Goal: Task Accomplishment & Management: Use online tool/utility

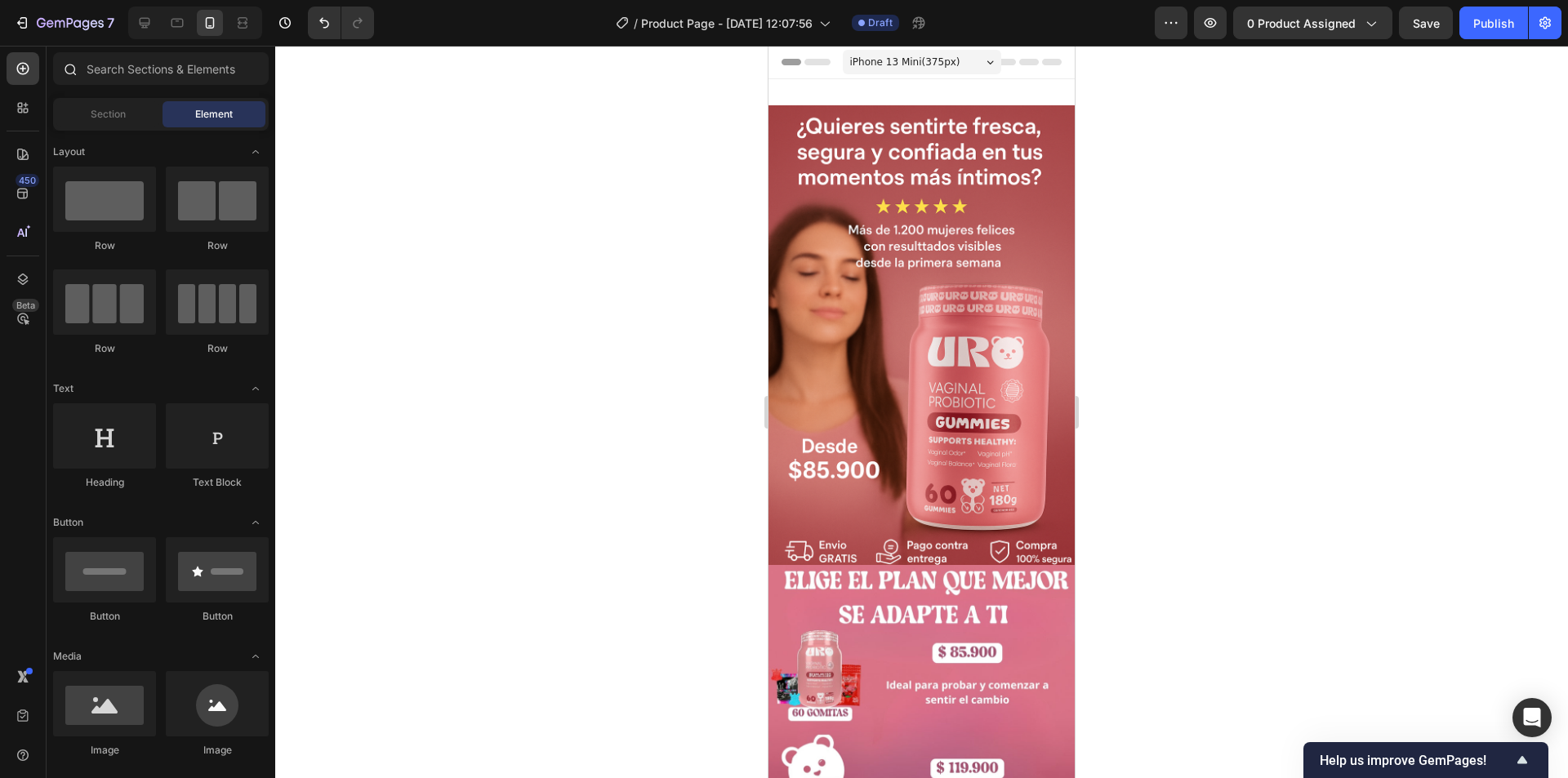
scroll to position [1757, 0]
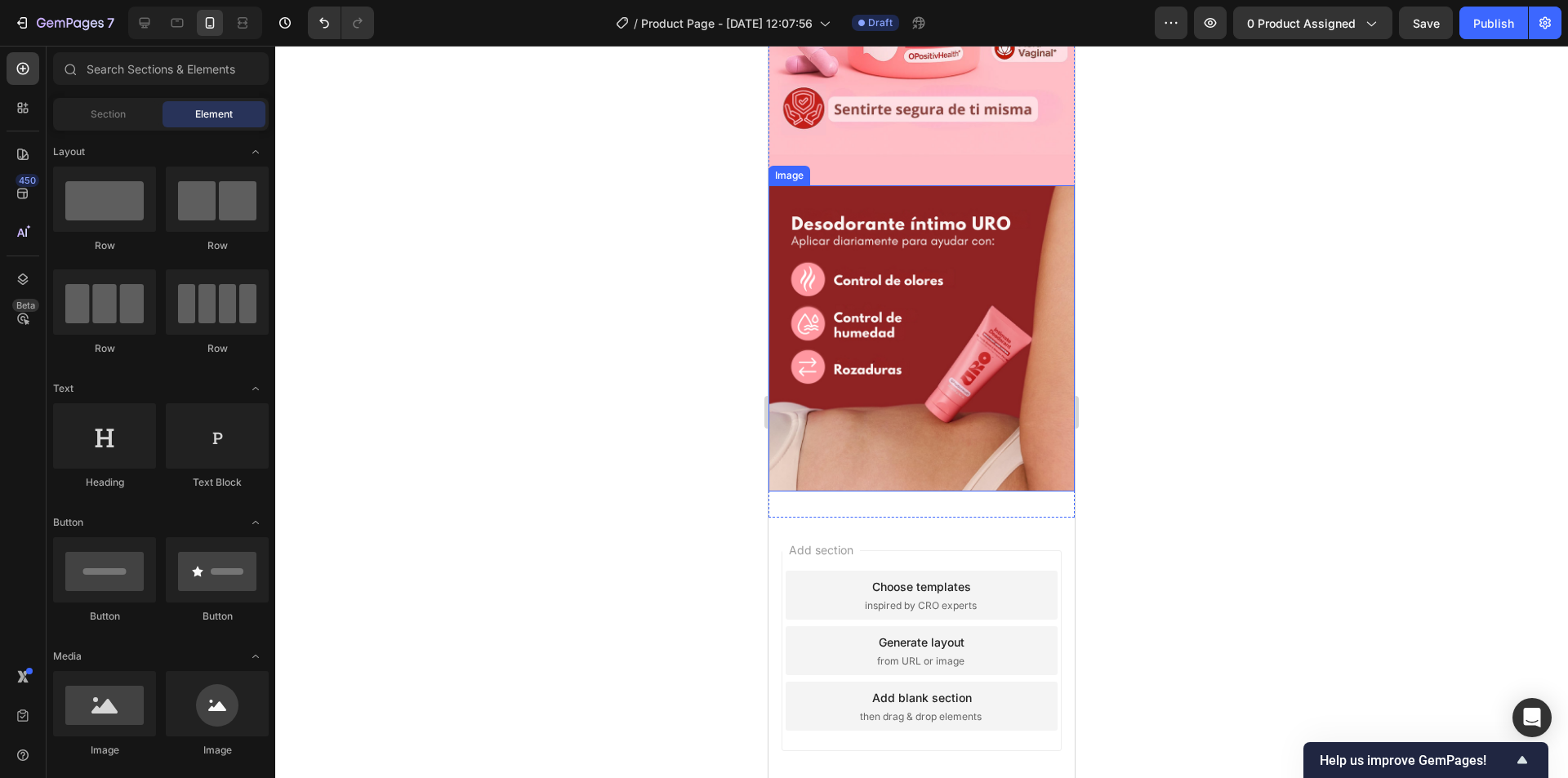
click at [867, 280] on img at bounding box center [921, 338] width 306 height 306
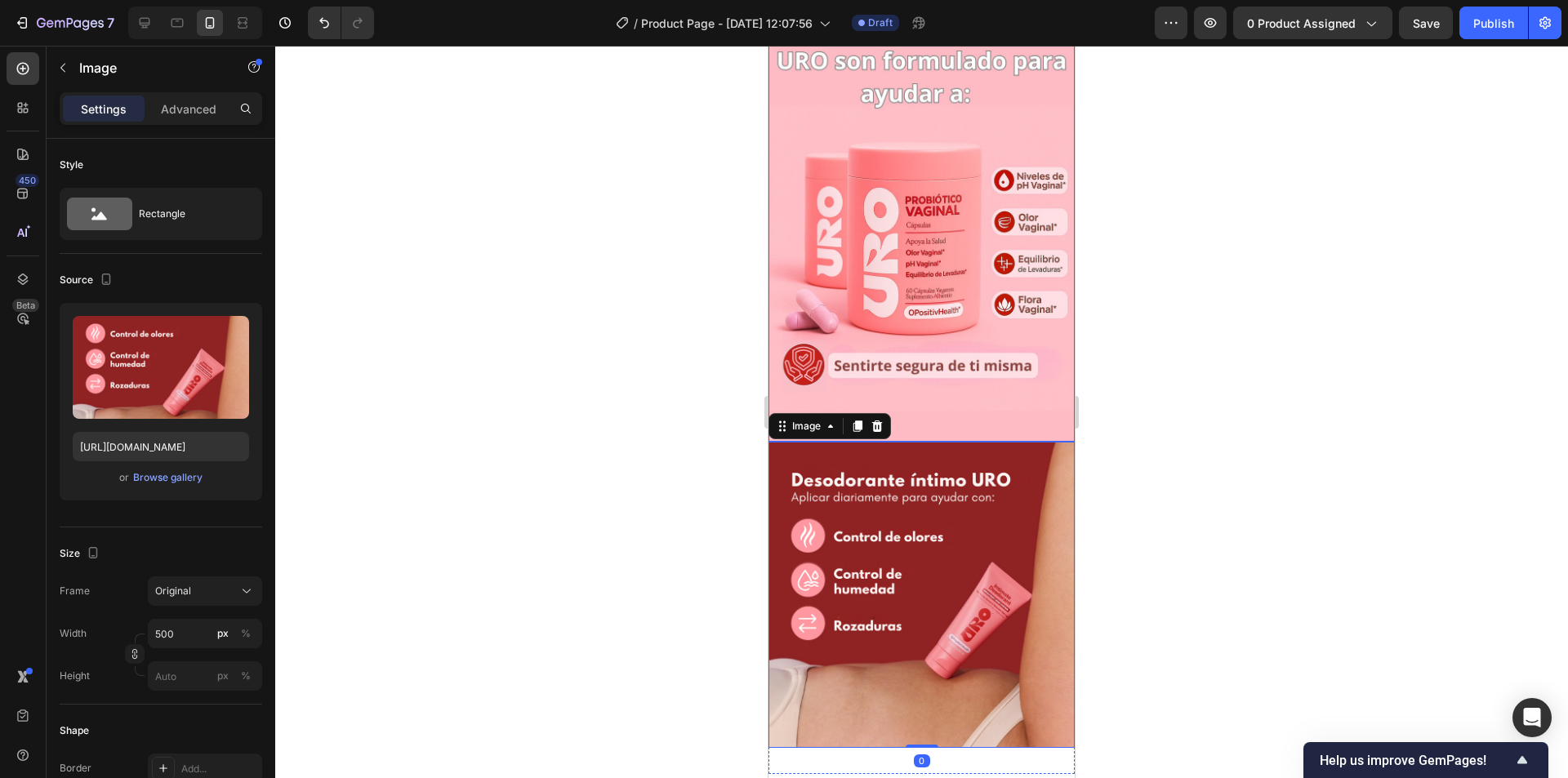
scroll to position [1485, 0]
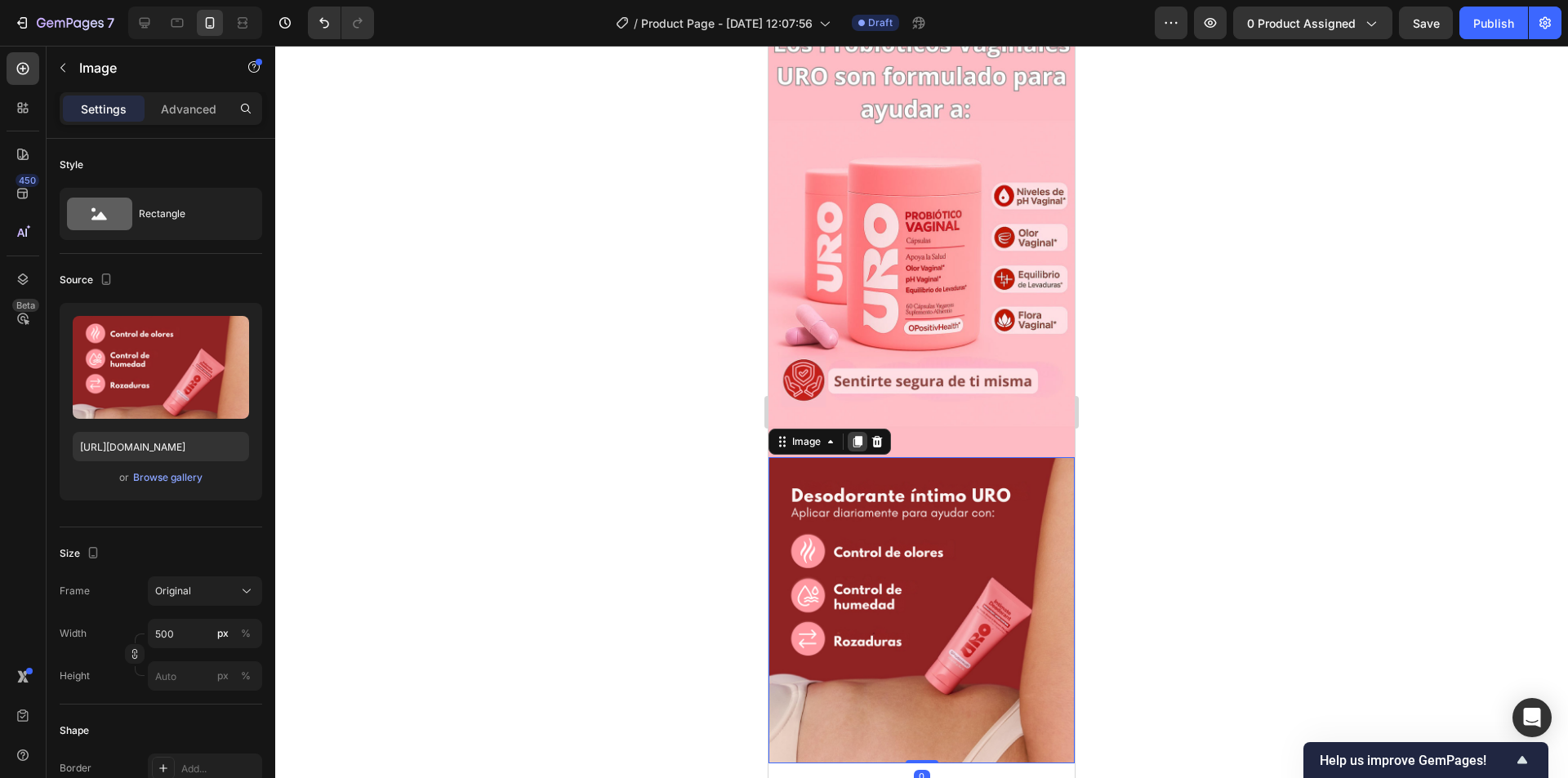
click at [863, 436] on icon at bounding box center [858, 442] width 9 height 12
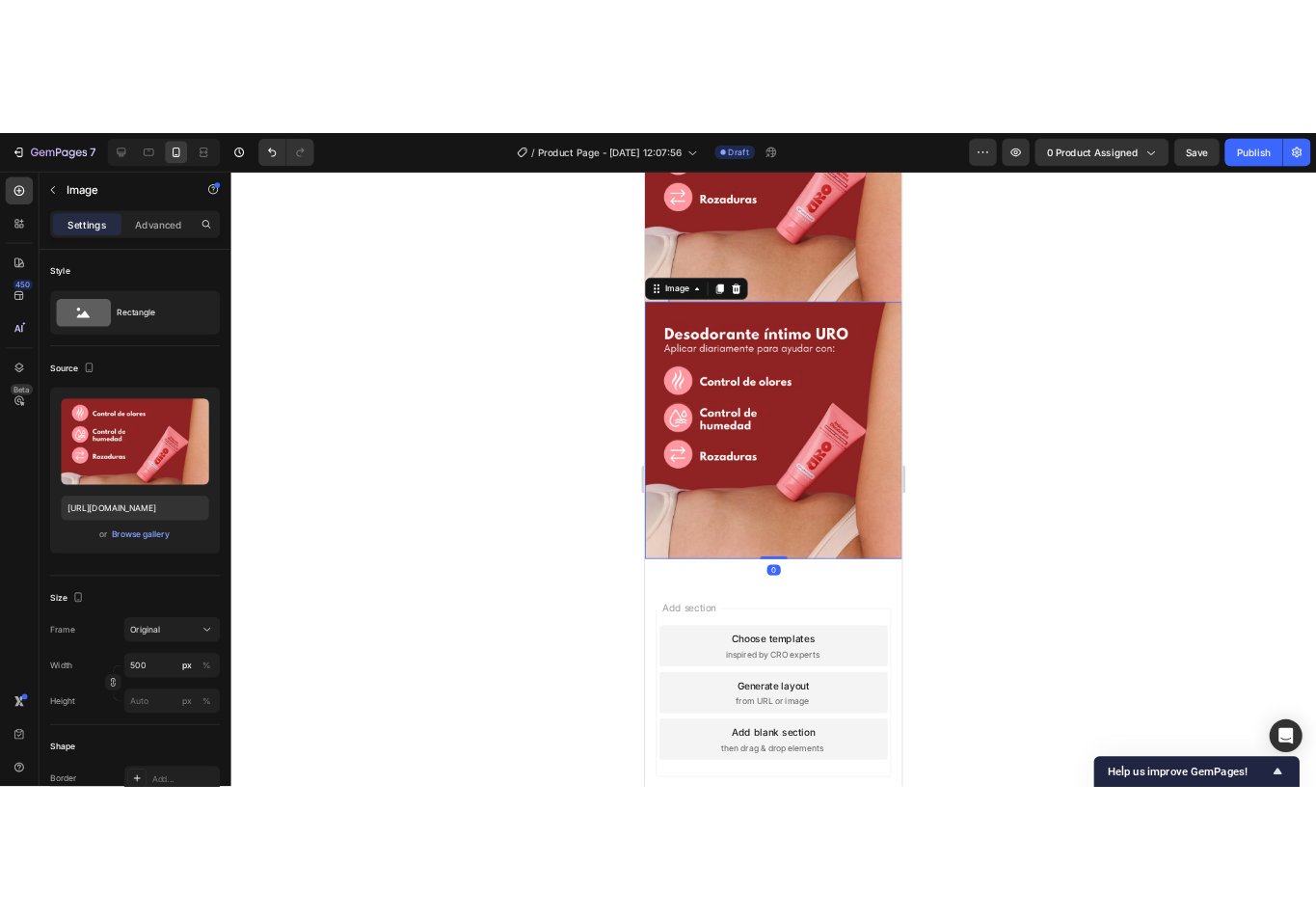
scroll to position [2423, 0]
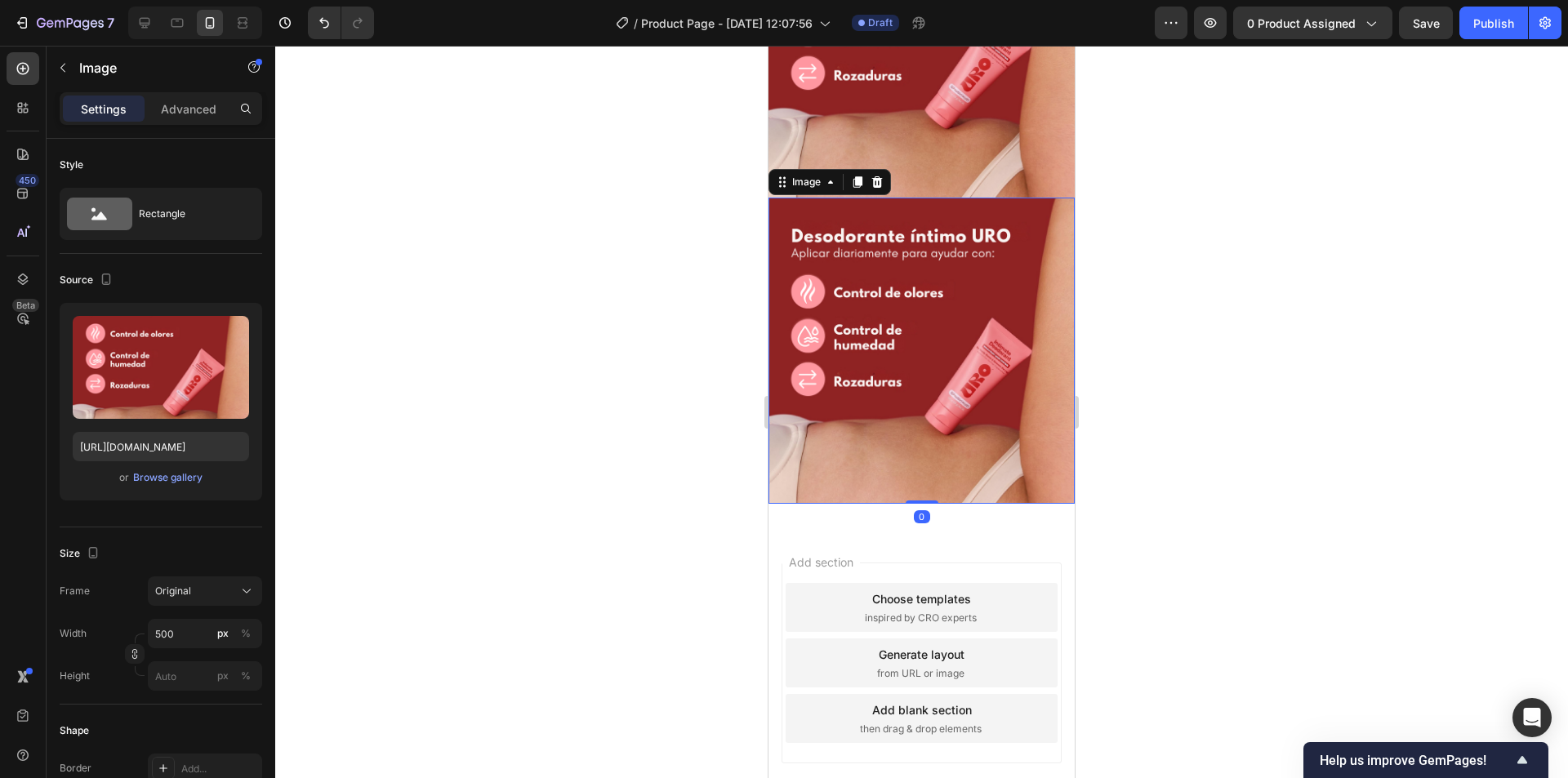
click at [895, 306] on img at bounding box center [921, 350] width 306 height 306
click at [155, 479] on div "Browse gallery" at bounding box center [168, 478] width 69 height 15
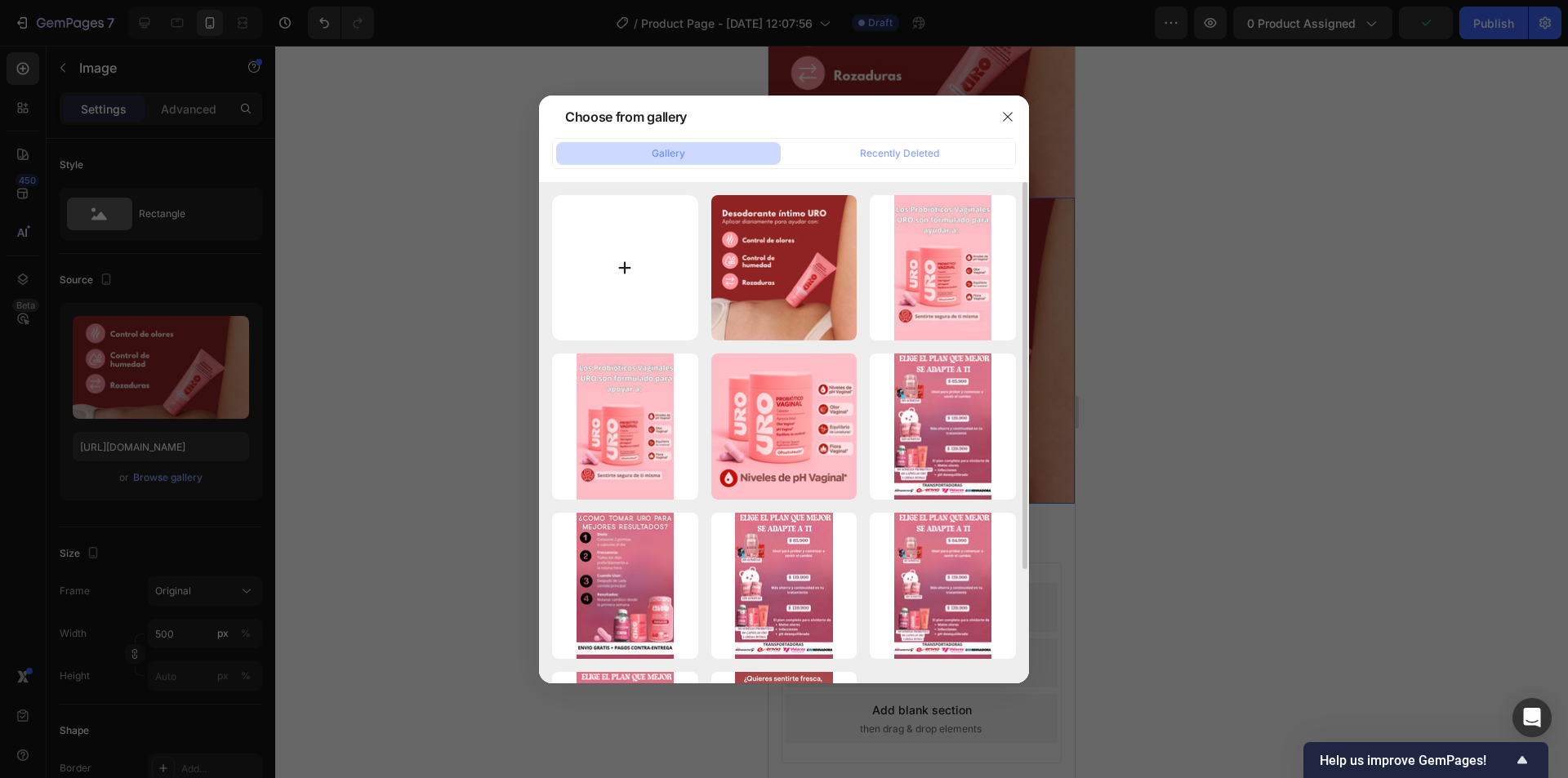
click at [667, 279] on input "file" at bounding box center [625, 268] width 146 height 146
type input "C:\fakepath\REPARTIDOR 1.jpg"
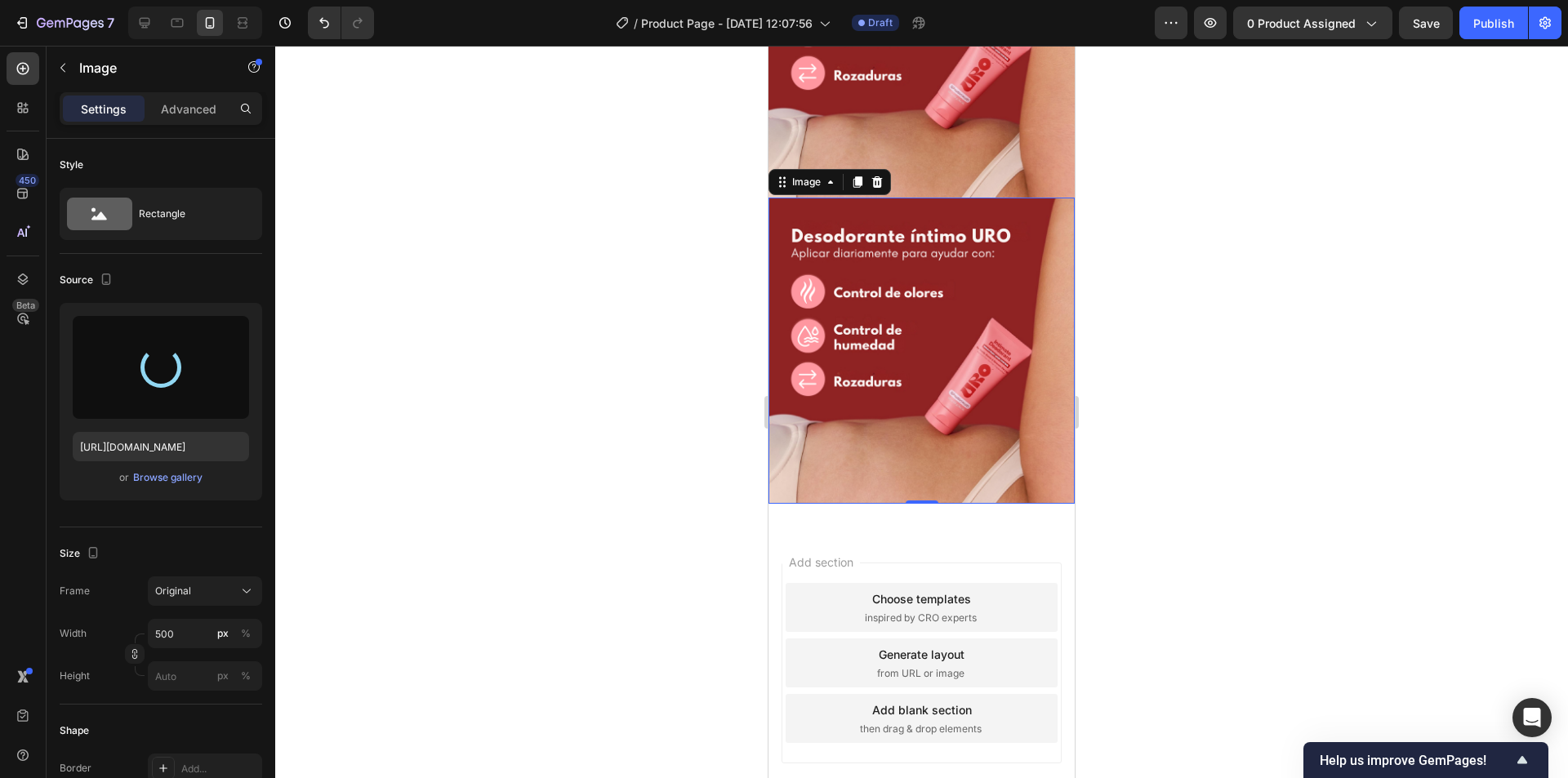
type input "https://cdn.shopify.com/s/files/1/0776/3447/0103/files/gempages_586440741199282…"
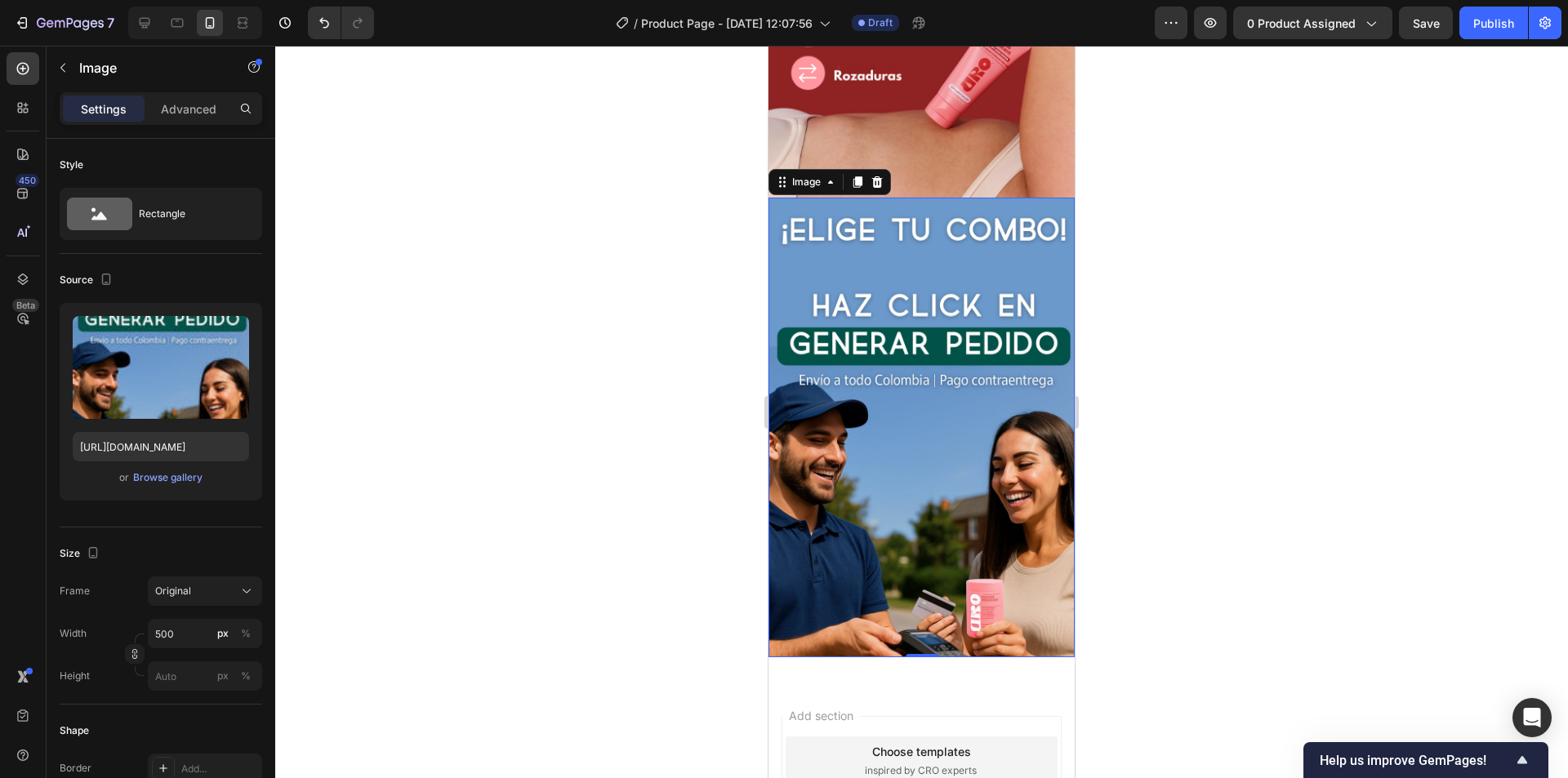
click at [1287, 283] on div at bounding box center [922, 412] width 1293 height 733
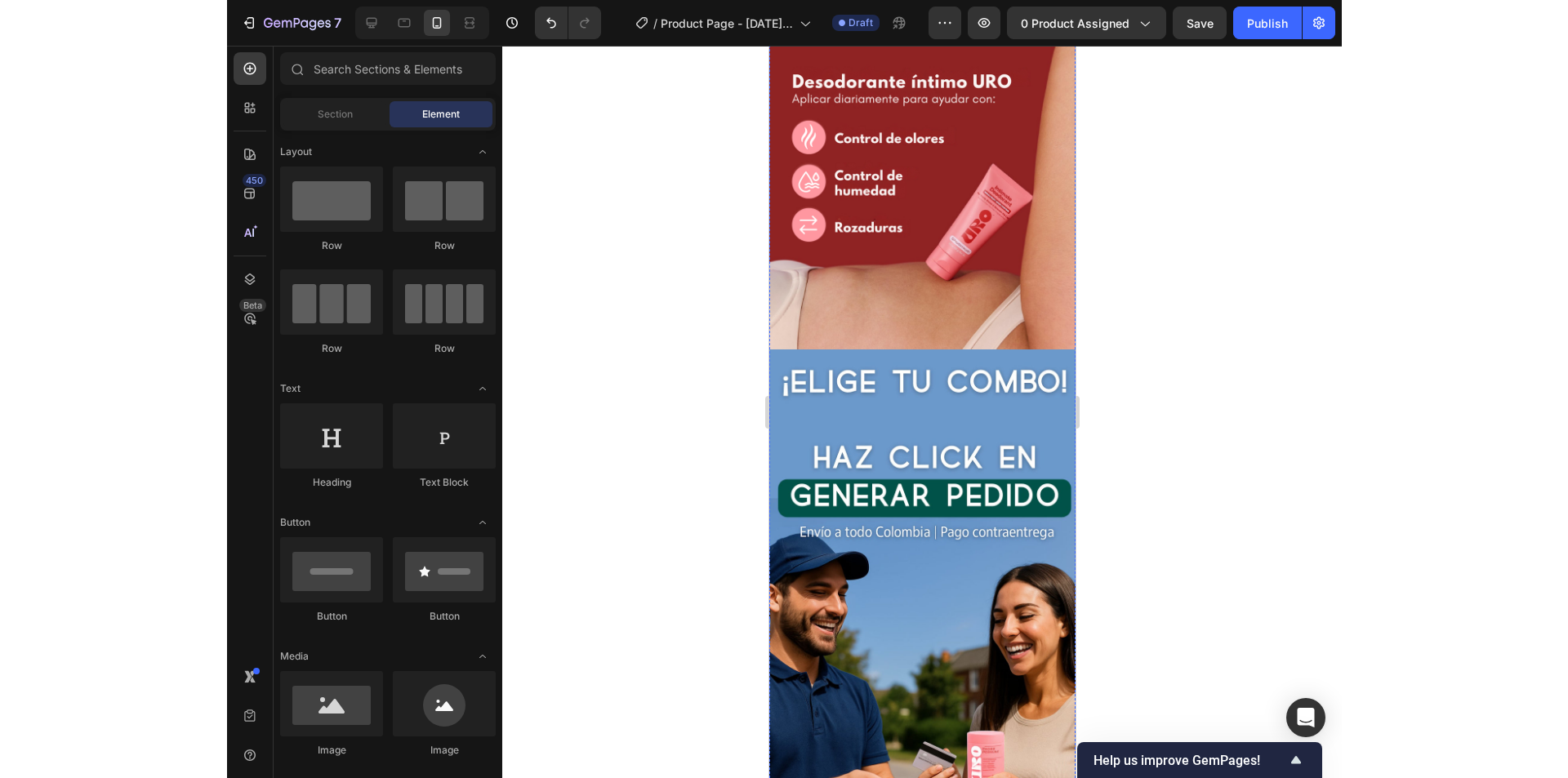
scroll to position [2178, 0]
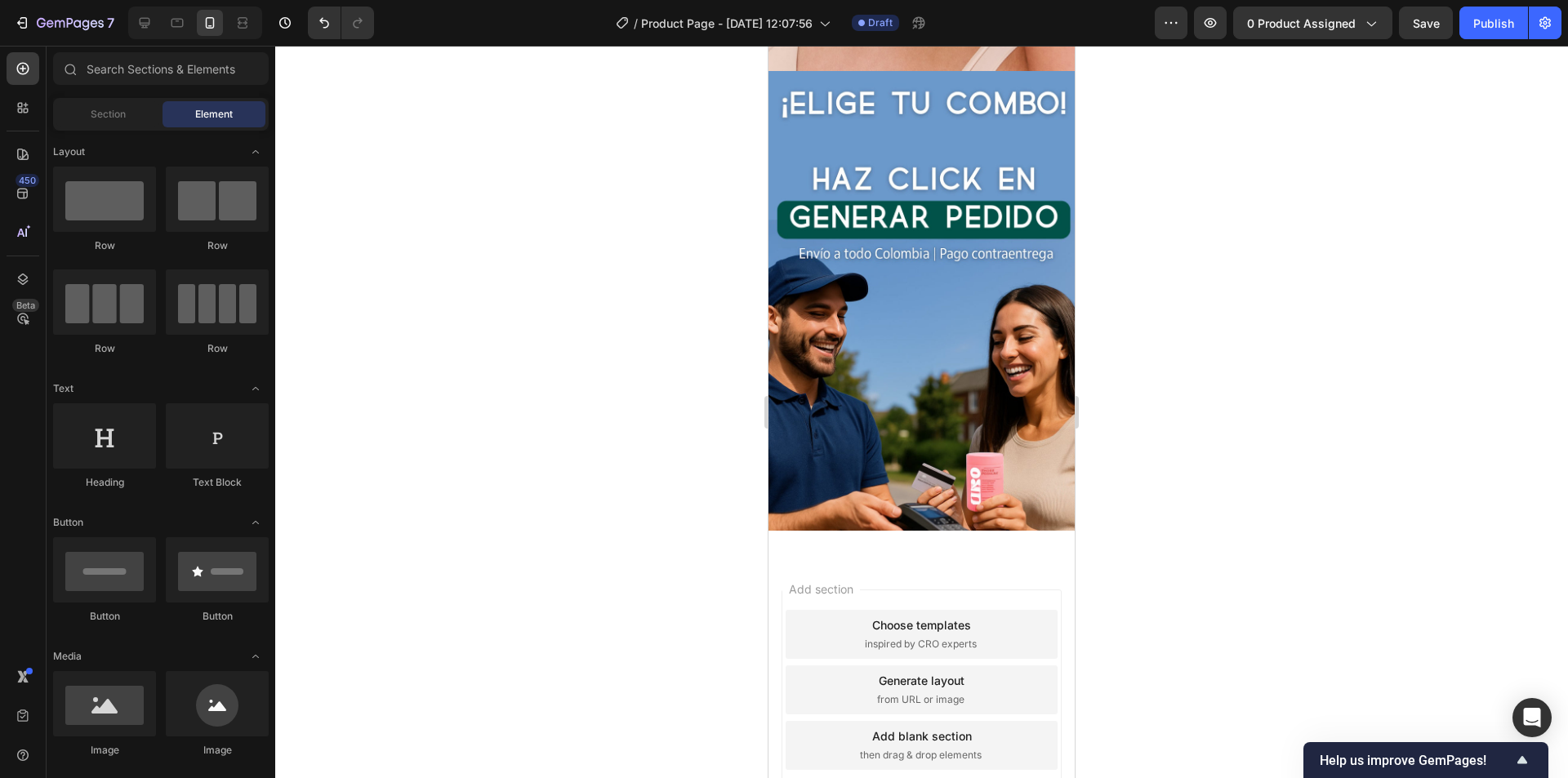
click at [880, 557] on div "Add section Choose templates inspired by CRO experts Generate layout from URL o…" at bounding box center [921, 712] width 306 height 312
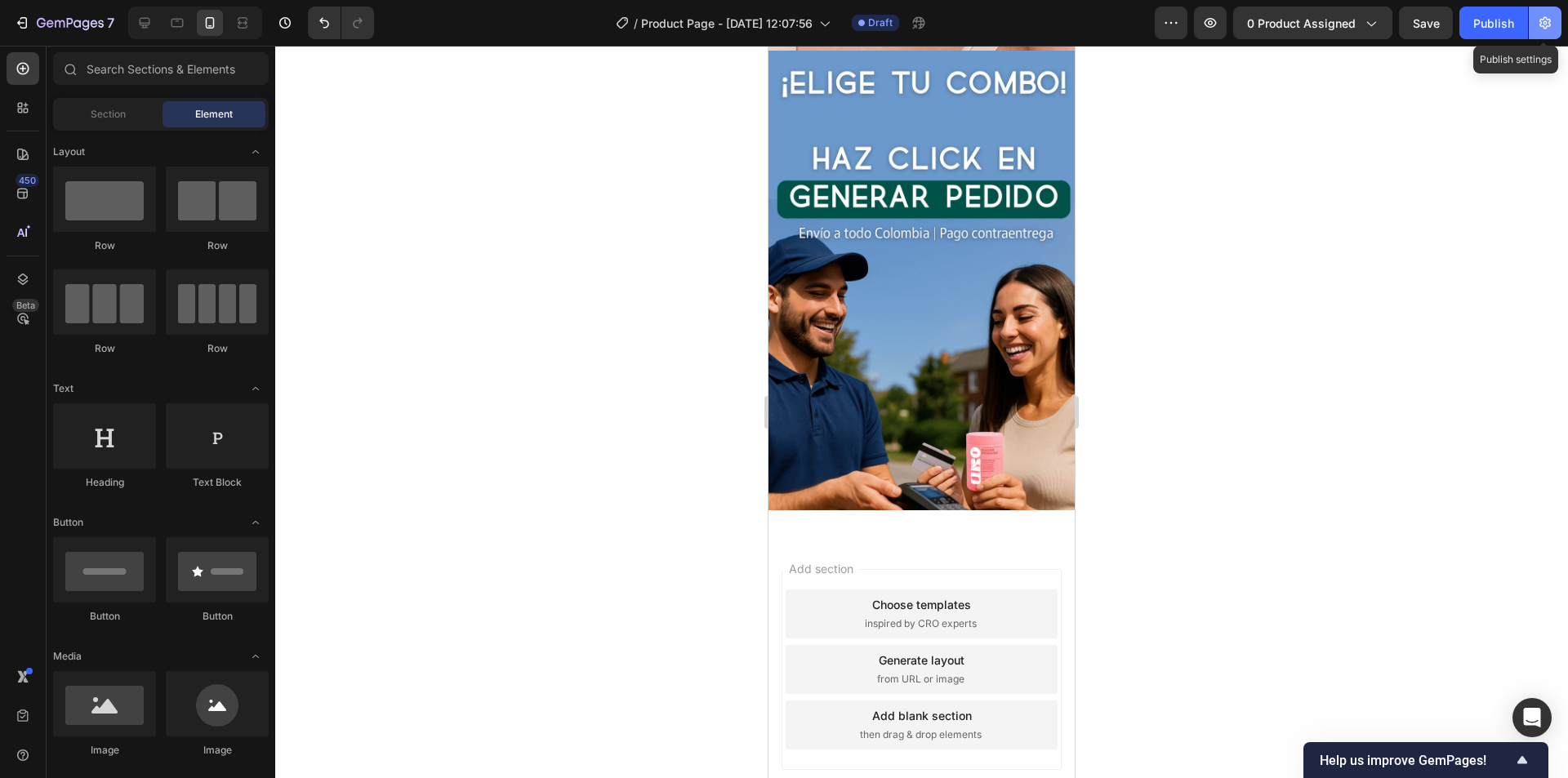
click at [1552, 24] on icon "button" at bounding box center [1545, 23] width 16 height 16
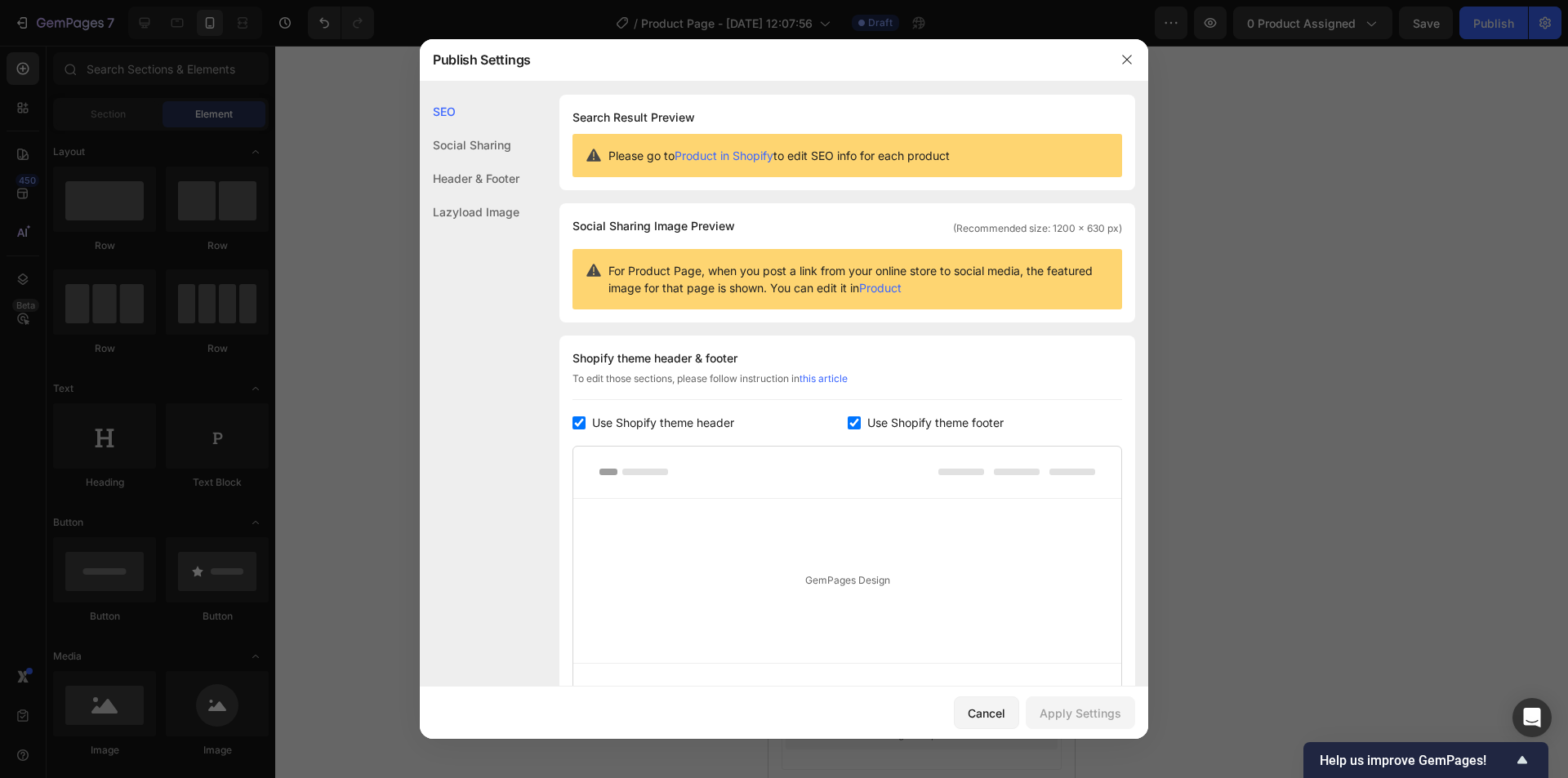
drag, startPoint x: 847, startPoint y: 428, endPoint x: 818, endPoint y: 424, distance: 29.3
click at [848, 427] on input "checkbox" at bounding box center [854, 423] width 13 height 13
checkbox input "false"
click at [583, 428] on input "checkbox" at bounding box center [579, 423] width 13 height 13
checkbox input "false"
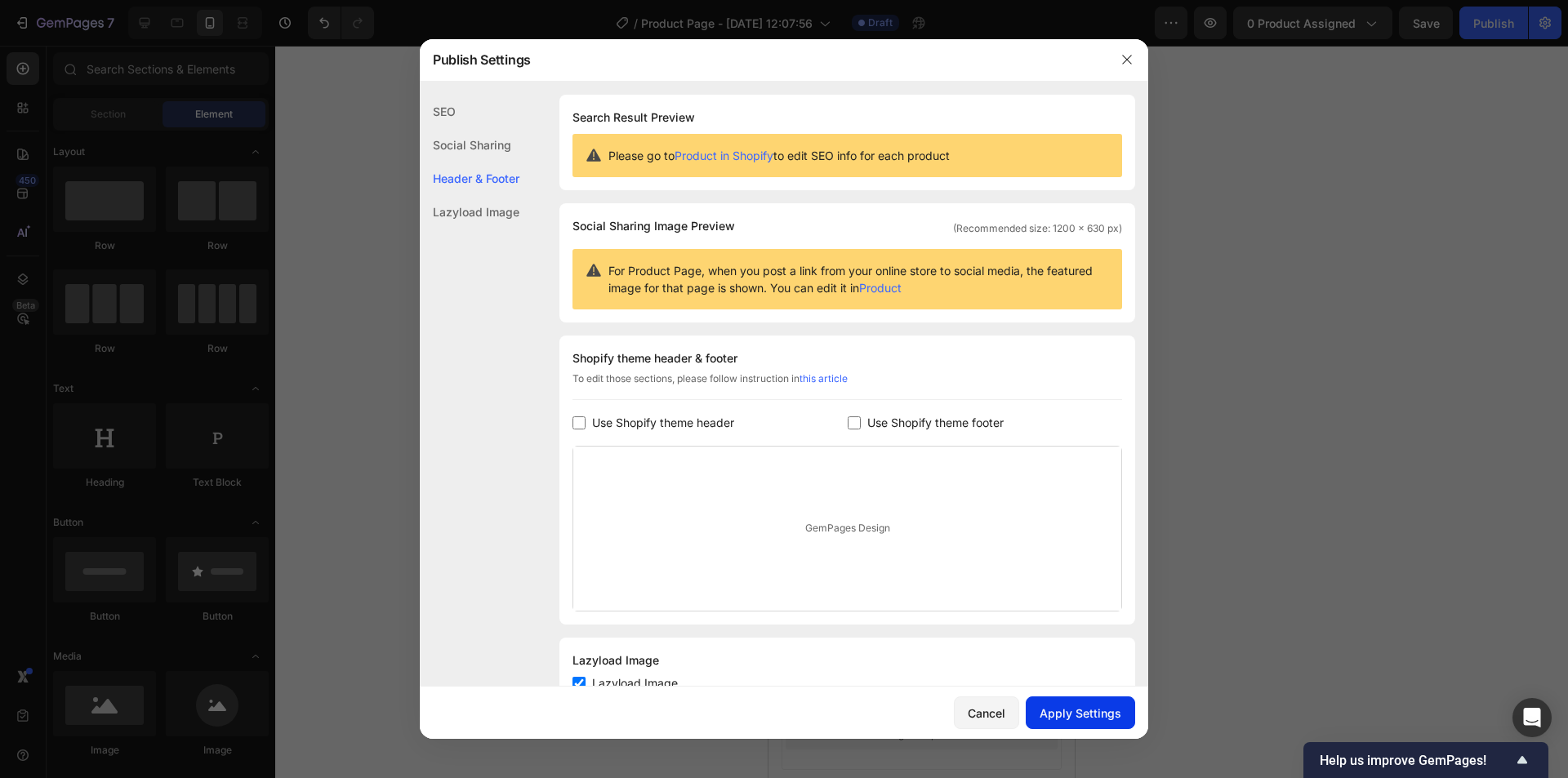
click at [1092, 718] on div "Apply Settings" at bounding box center [1080, 713] width 81 height 17
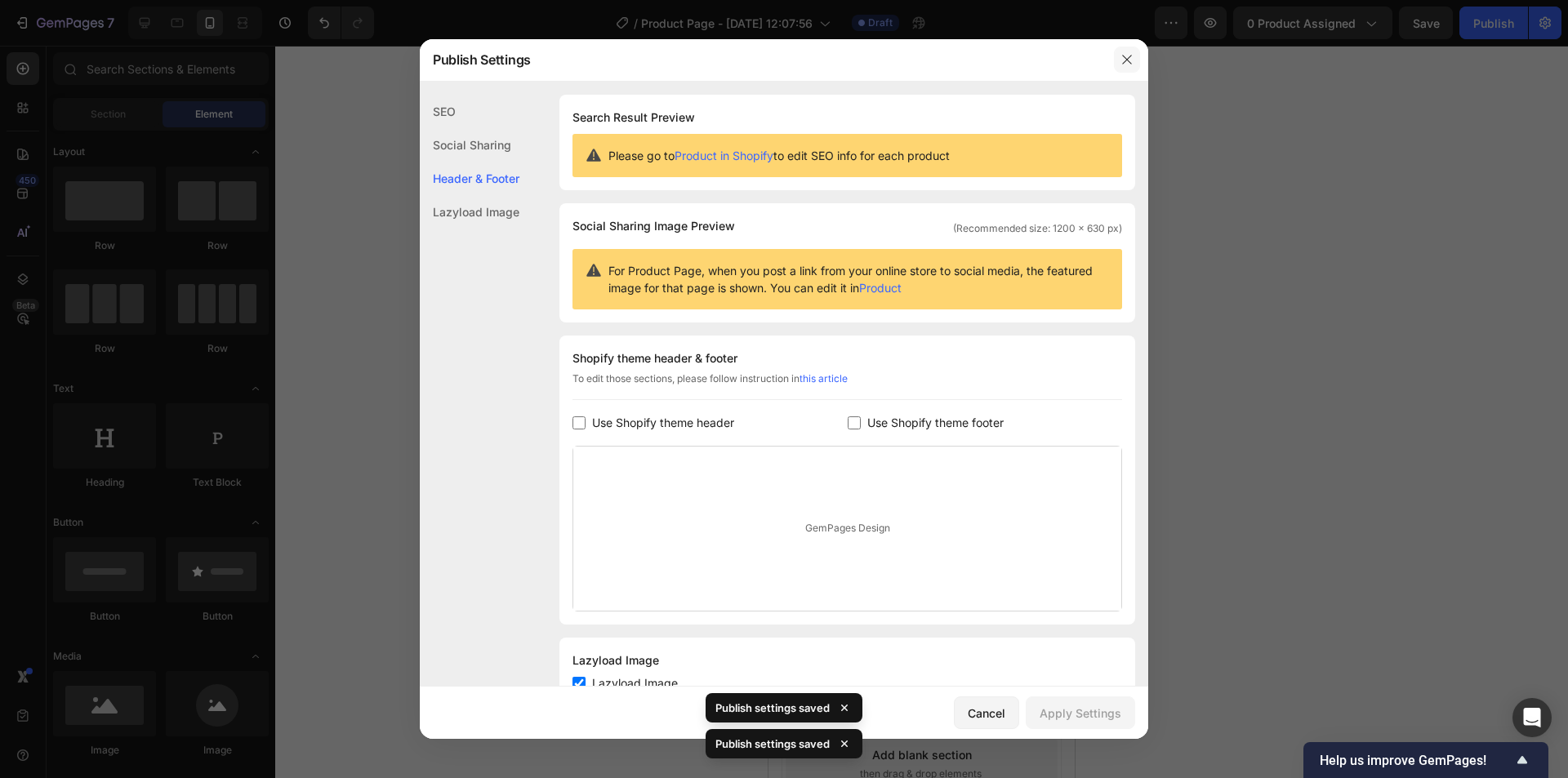
click at [1117, 60] on button "button" at bounding box center [1126, 60] width 26 height 26
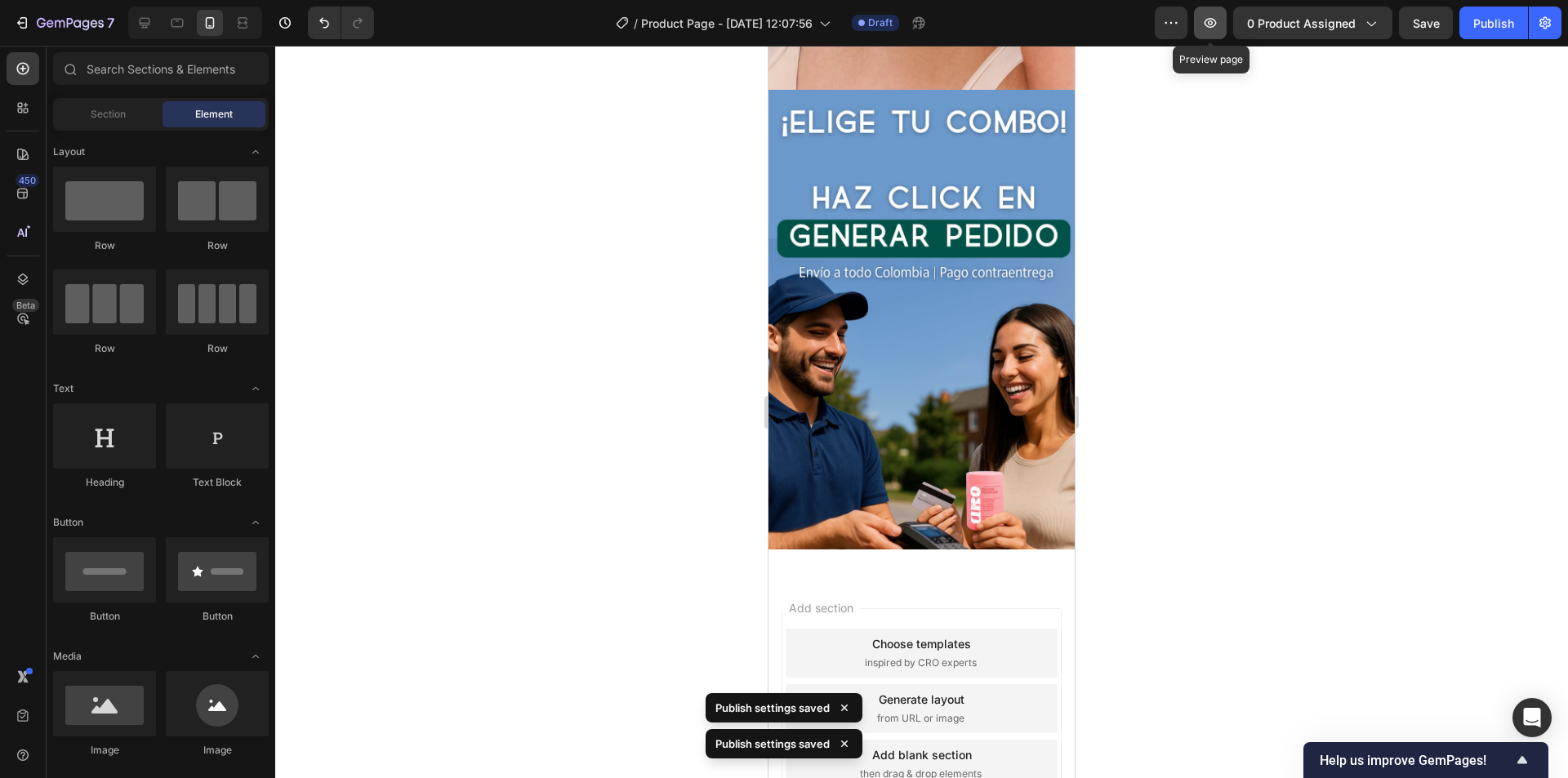
click at [1214, 19] on icon "button" at bounding box center [1210, 23] width 12 height 10
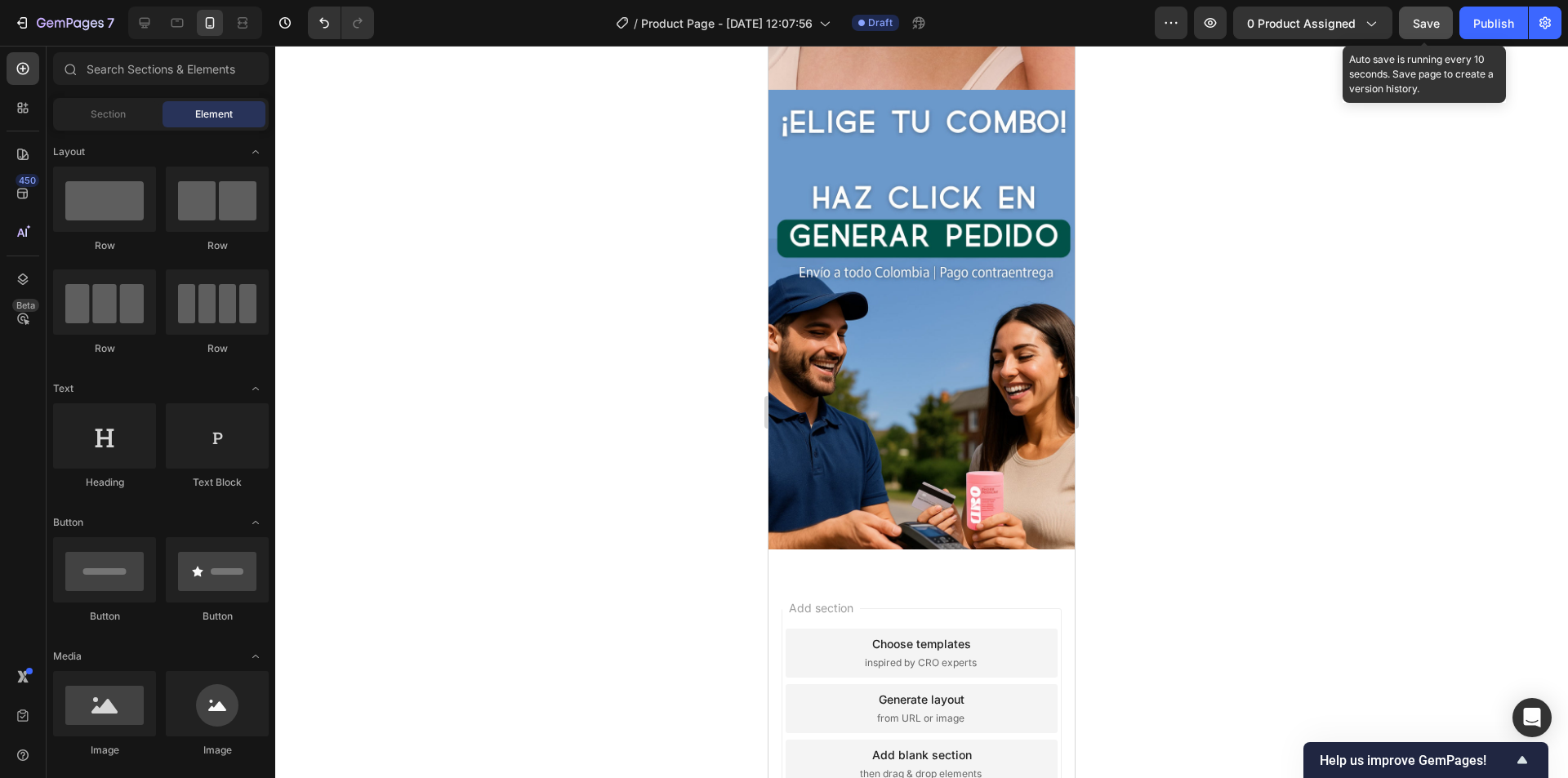
click at [1431, 26] on span "Save" at bounding box center [1426, 23] width 27 height 14
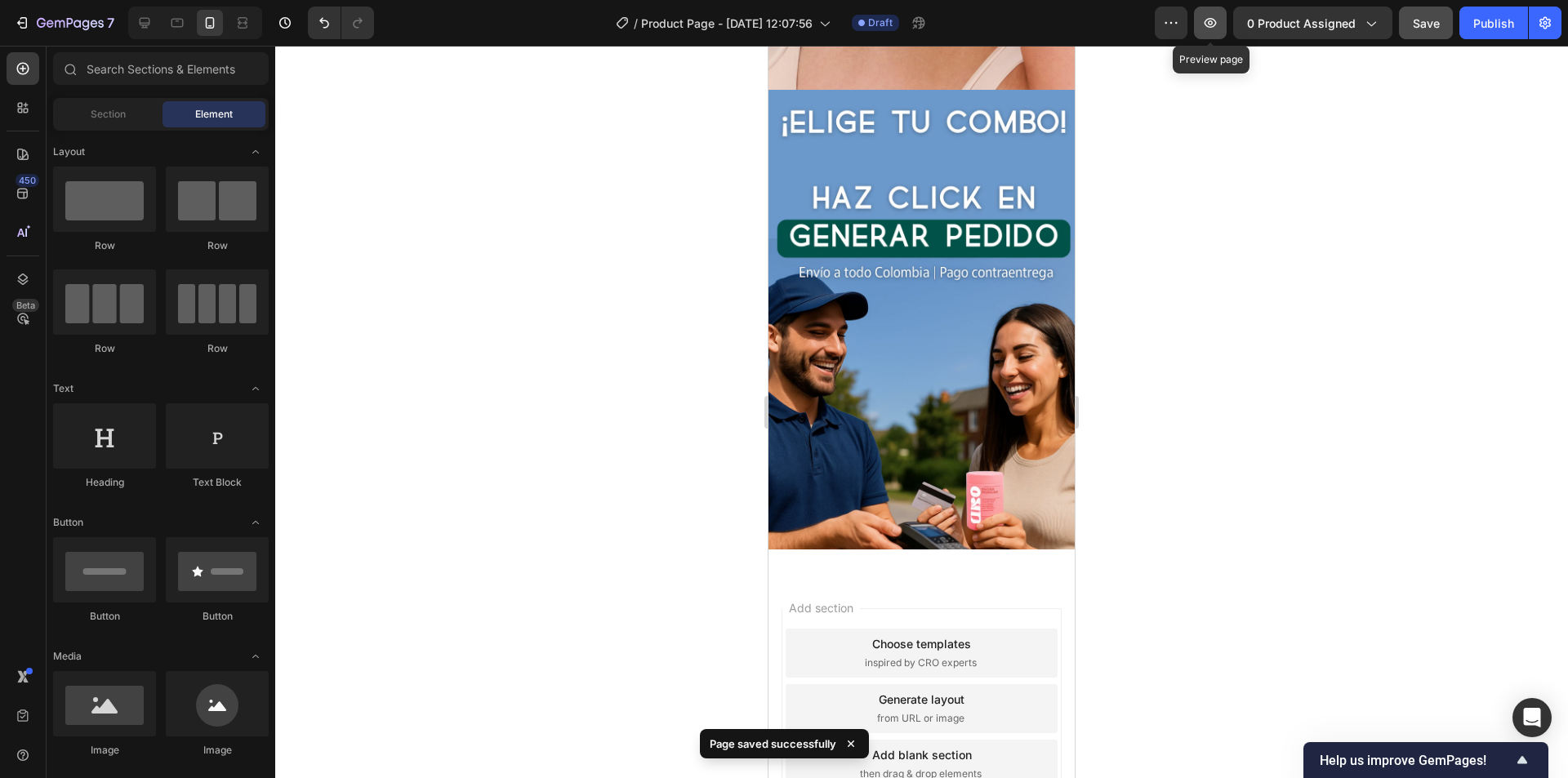
click at [1208, 21] on icon "button" at bounding box center [1210, 23] width 12 height 10
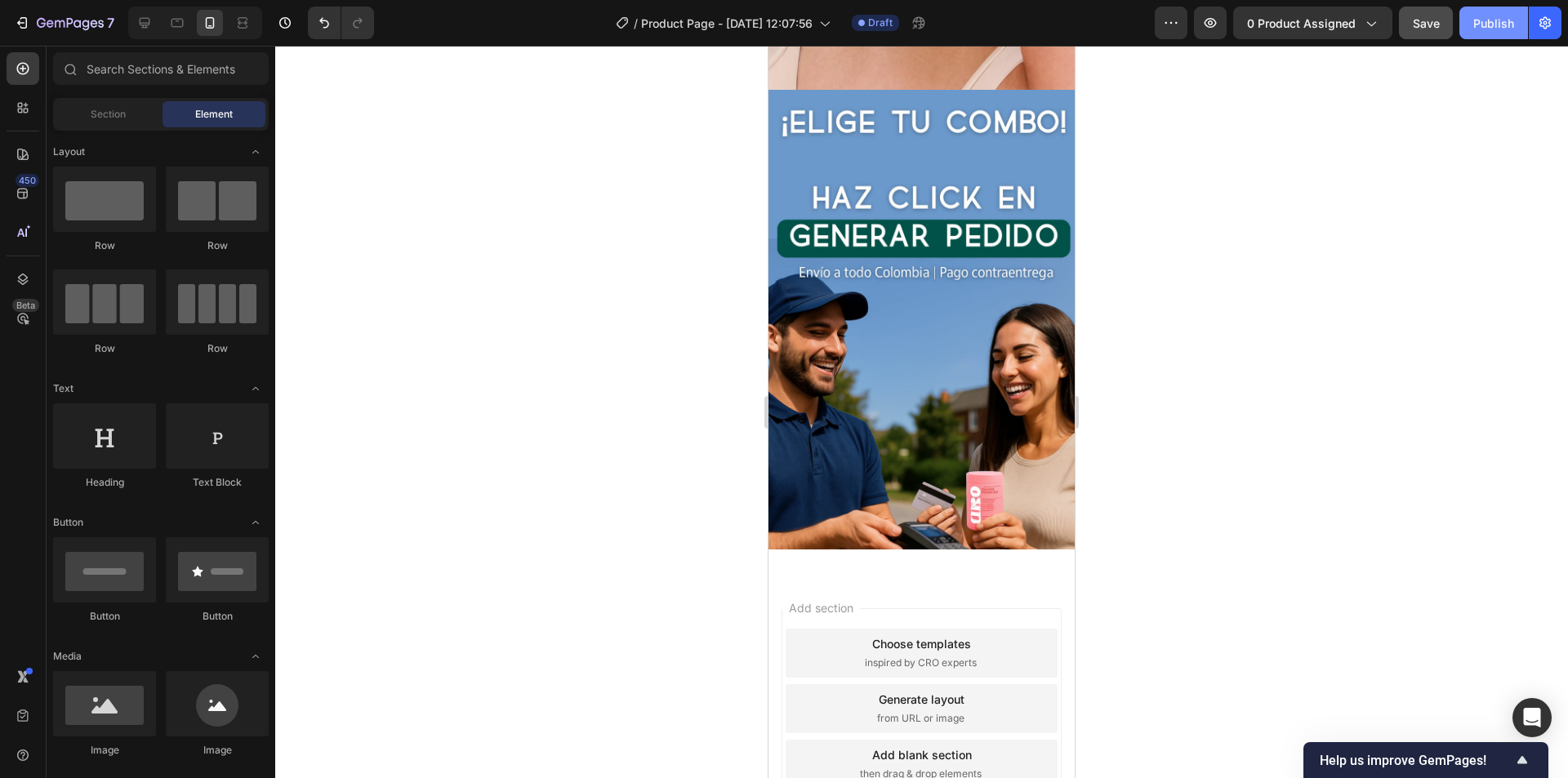
click at [1506, 28] on div "Publish" at bounding box center [1493, 23] width 41 height 17
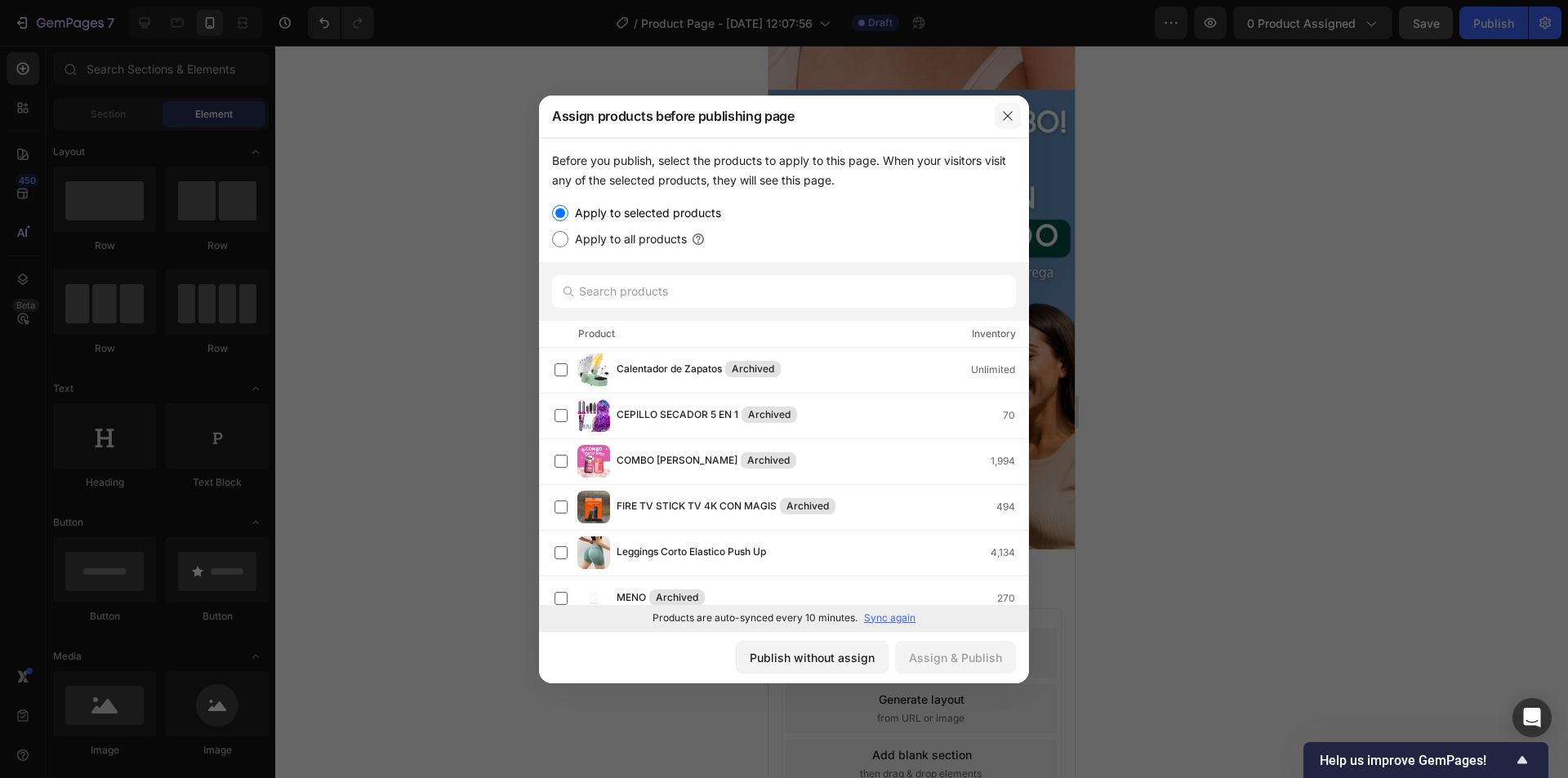
click at [1013, 110] on icon "button" at bounding box center [1007, 116] width 13 height 13
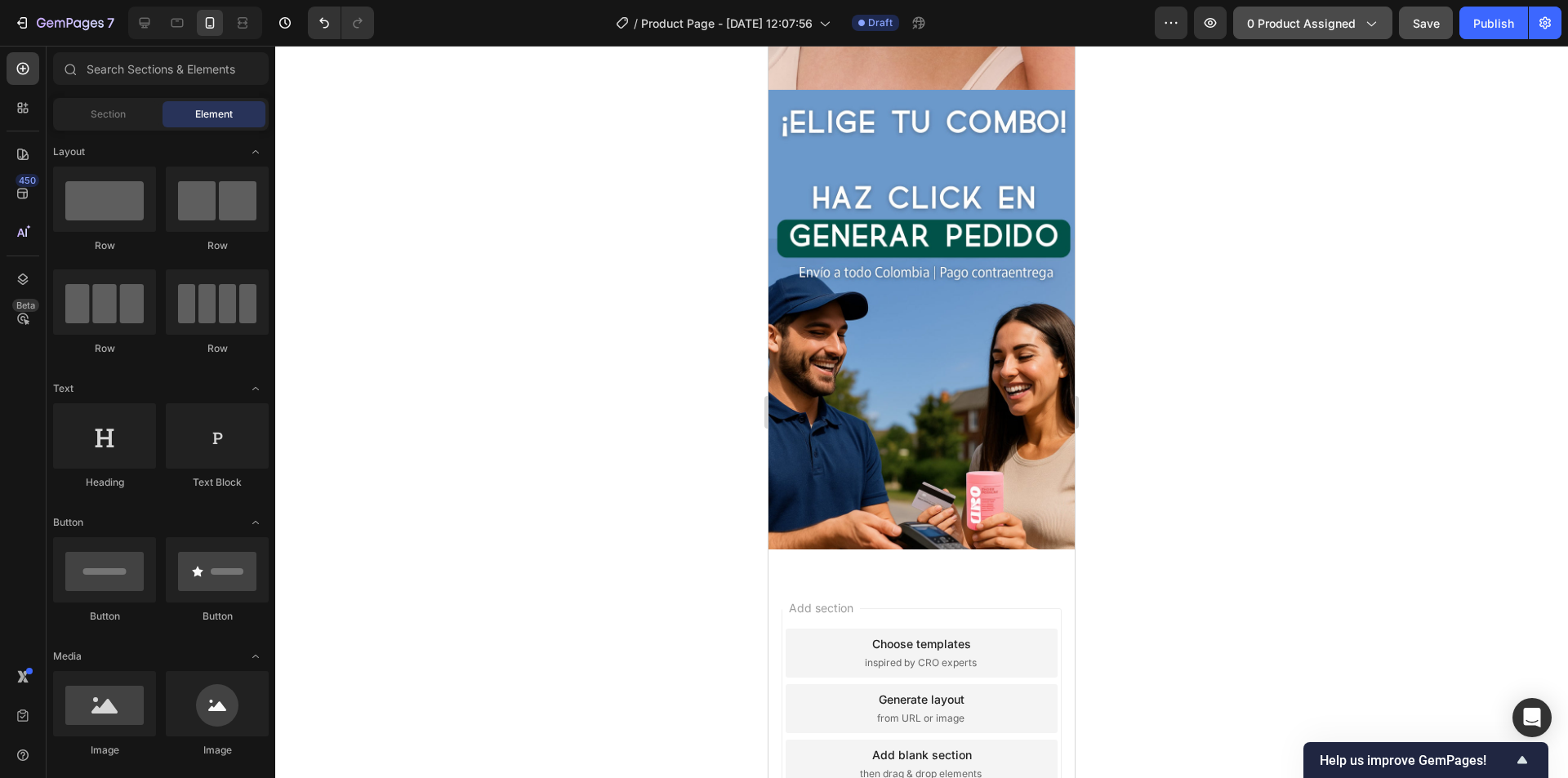
click at [1292, 24] on span "0 product assigned" at bounding box center [1301, 23] width 109 height 17
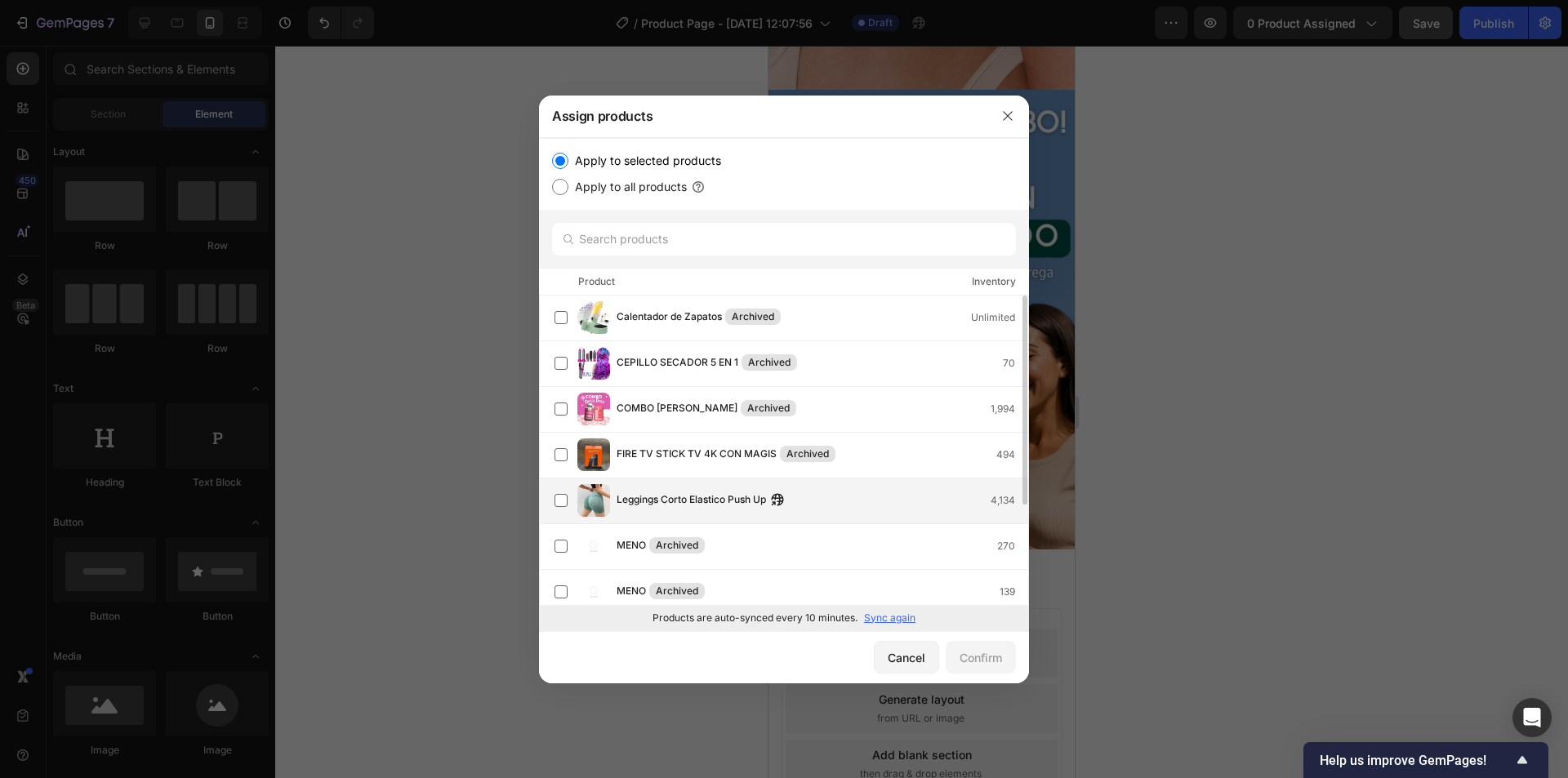
scroll to position [0, 0]
click at [567, 185] on input "Apply to all products" at bounding box center [560, 187] width 16 height 16
radio input "true"
click at [567, 185] on input "Apply to all products" at bounding box center [560, 187] width 16 height 16
click at [568, 157] on label "Apply to selected products" at bounding box center [645, 161] width 153 height 20
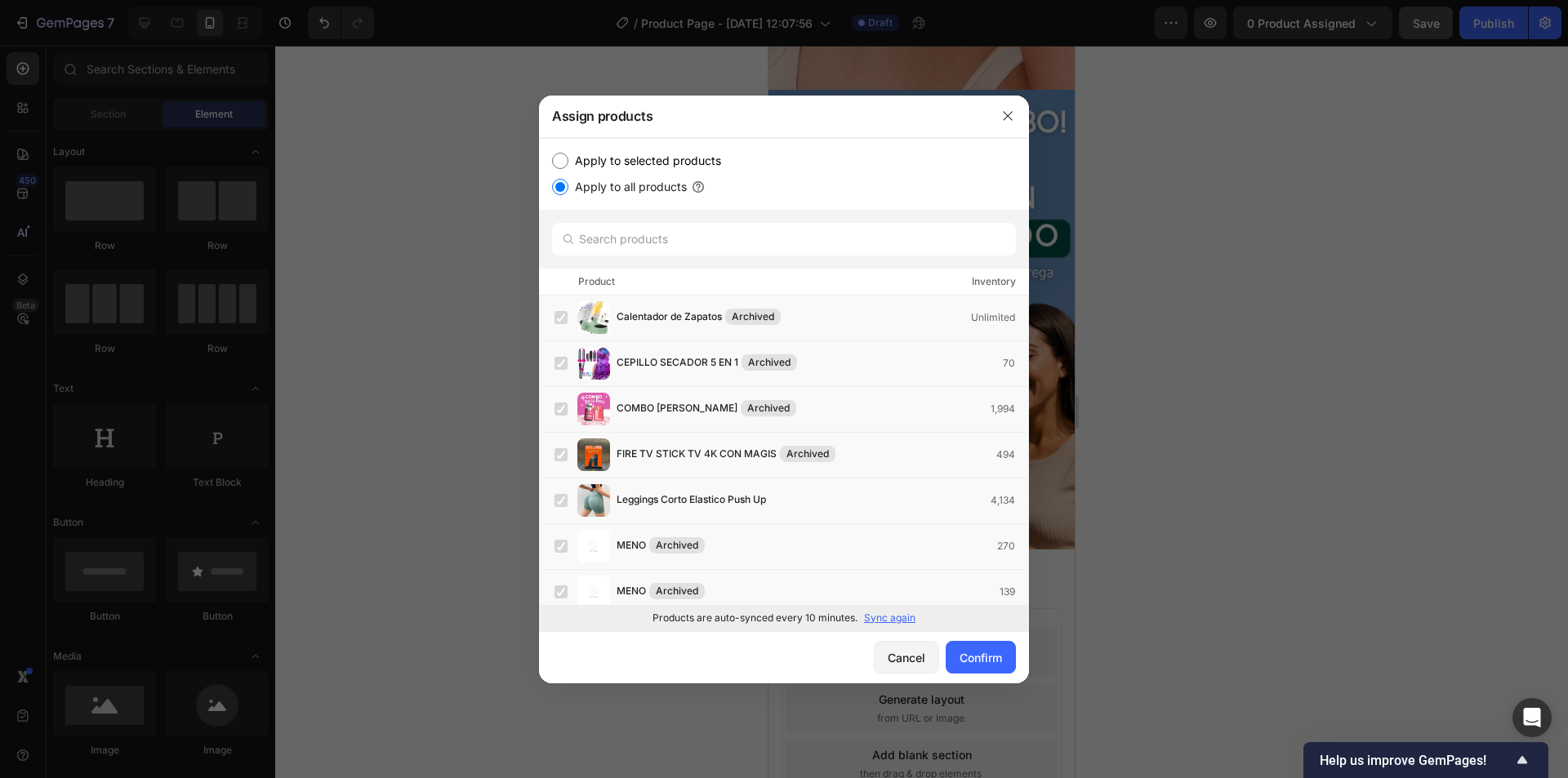
click at [568, 157] on input "Apply to selected products" at bounding box center [560, 161] width 16 height 16
radio input "true"
click at [890, 621] on p "Sync again" at bounding box center [890, 618] width 52 height 15
click at [714, 237] on input "text" at bounding box center [784, 239] width 464 height 33
click at [896, 613] on p "Sync again" at bounding box center [890, 618] width 52 height 15
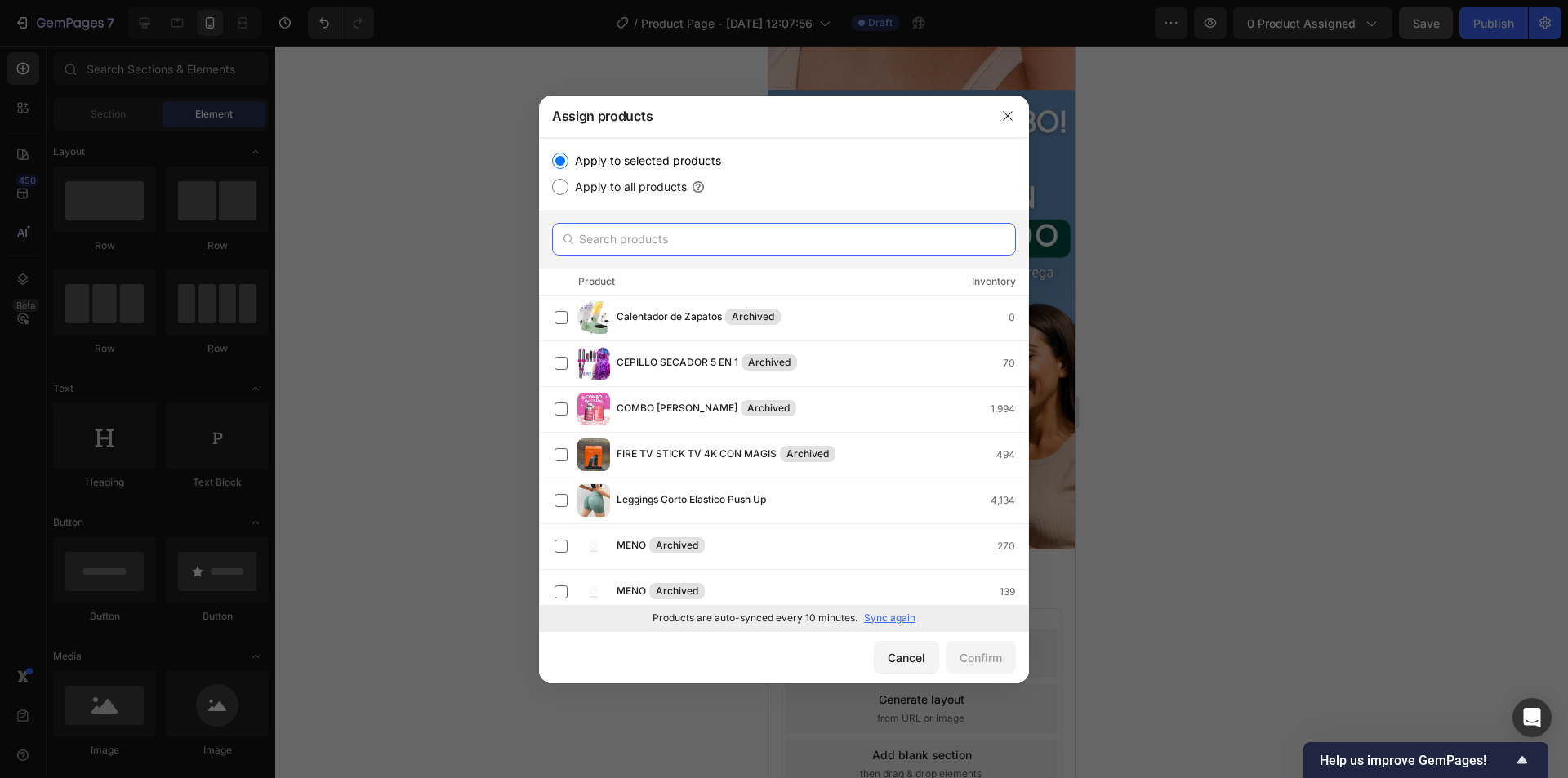
click at [679, 234] on input "text" at bounding box center [784, 239] width 464 height 33
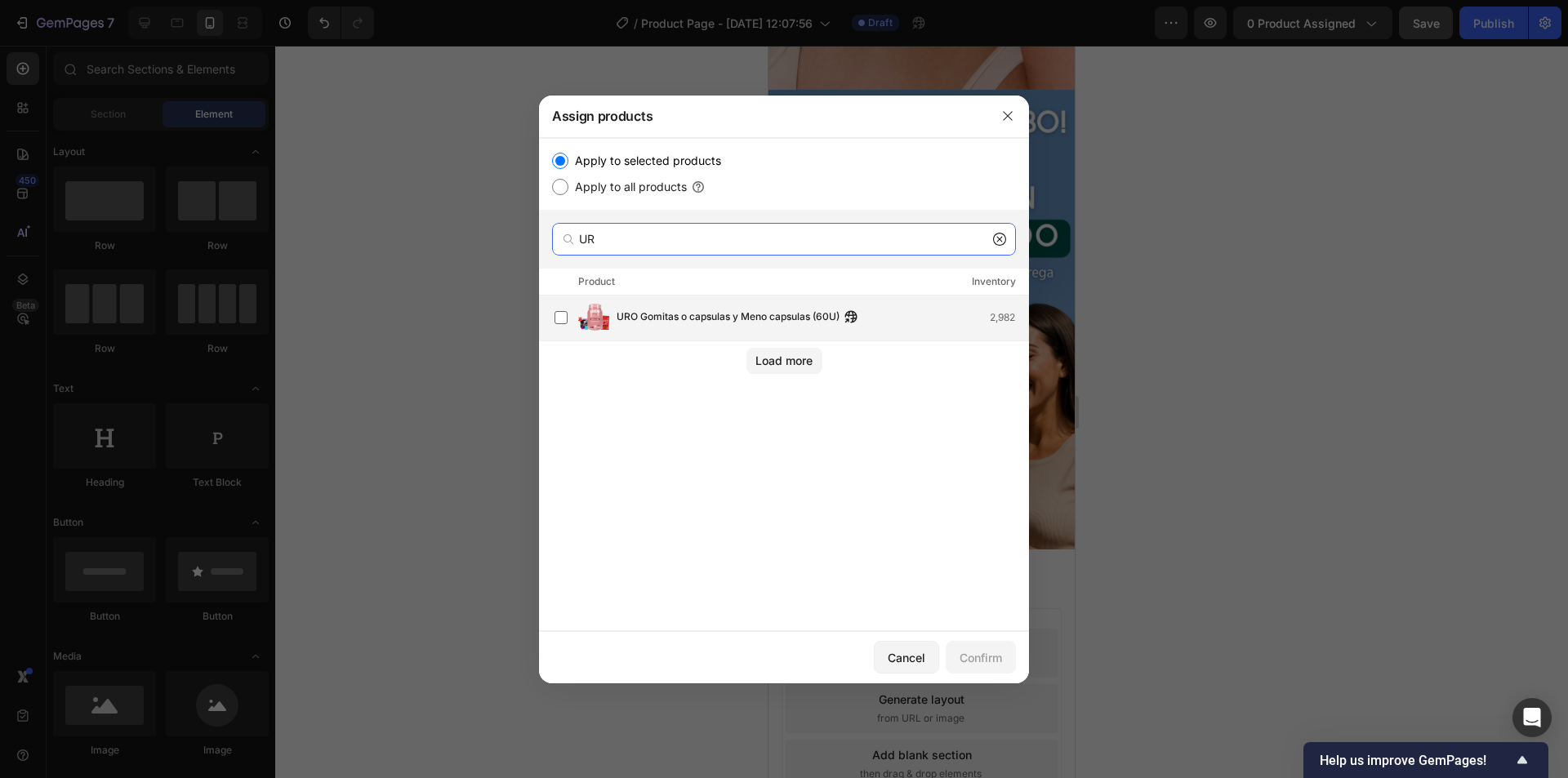
type input "UR"
click at [662, 316] on span "URO Gomitas o capsulas y Meno capsulas (60U)" at bounding box center [728, 317] width 223 height 18
click at [987, 660] on div "Confirm" at bounding box center [981, 657] width 43 height 17
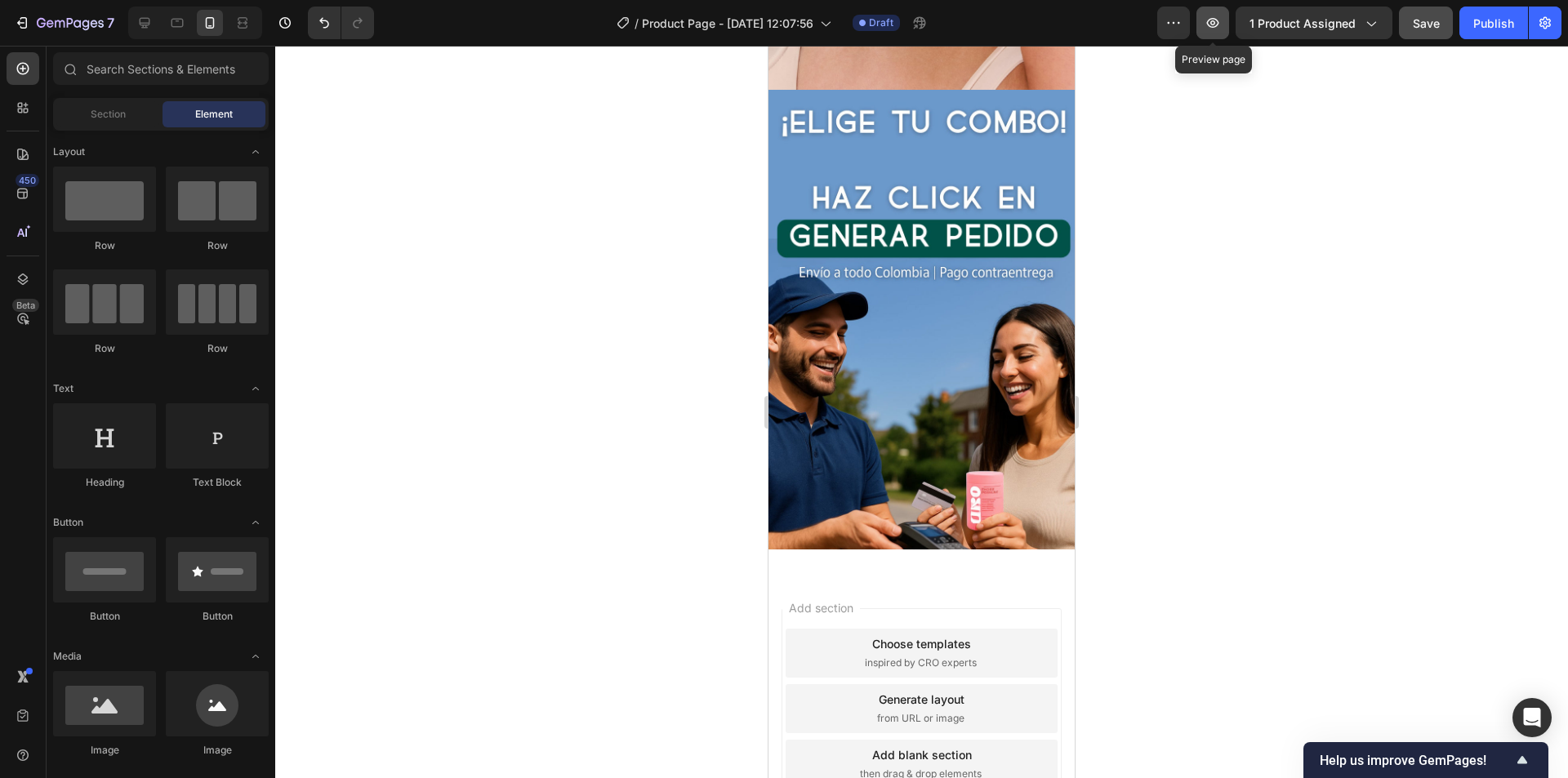
click at [1226, 23] on button "button" at bounding box center [1213, 23] width 33 height 33
click at [1480, 10] on button "Publish" at bounding box center [1492, 23] width 68 height 33
click at [1209, 23] on icon "button" at bounding box center [1213, 23] width 16 height 16
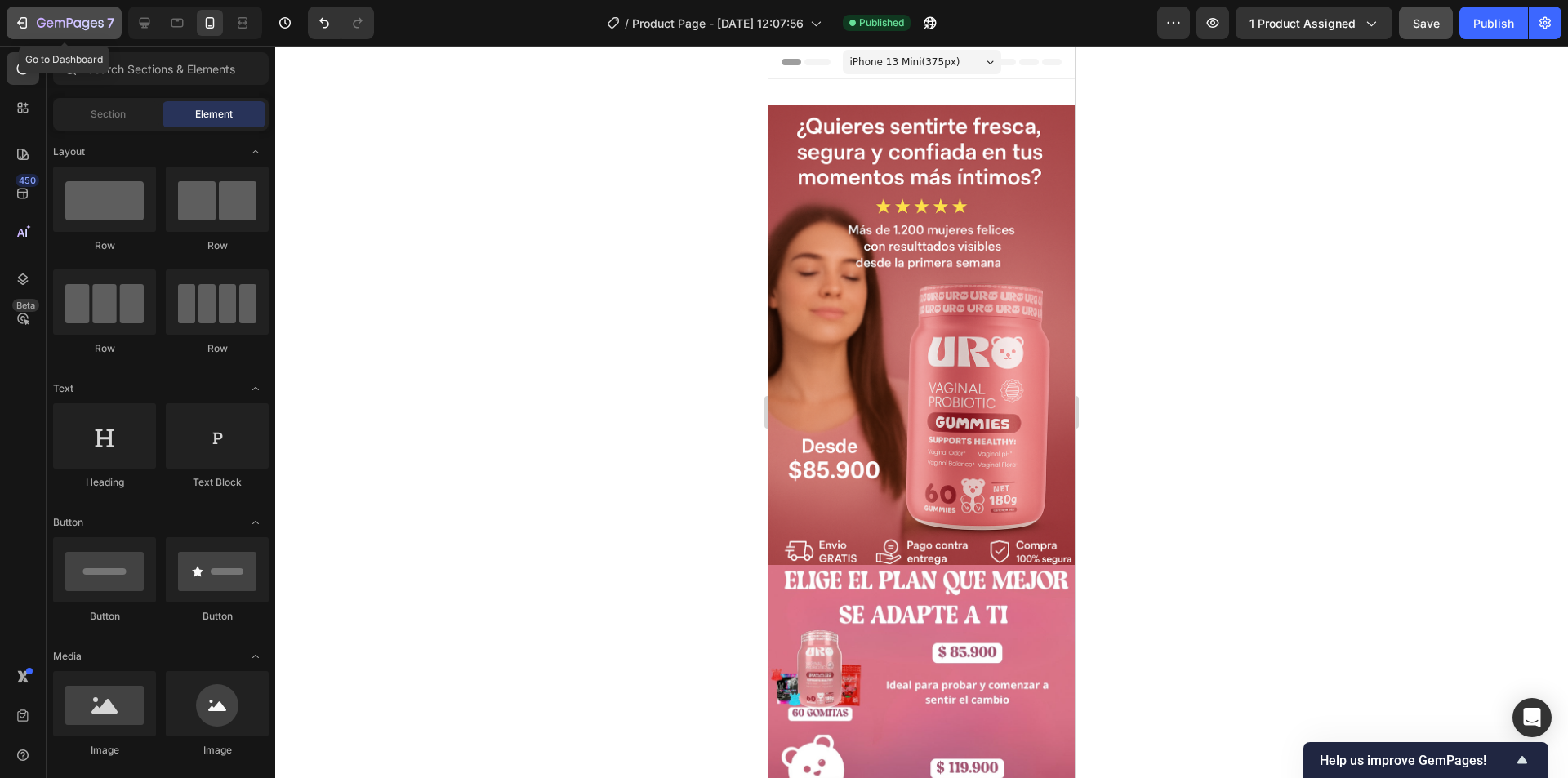
click at [35, 12] on button "7" at bounding box center [64, 23] width 115 height 33
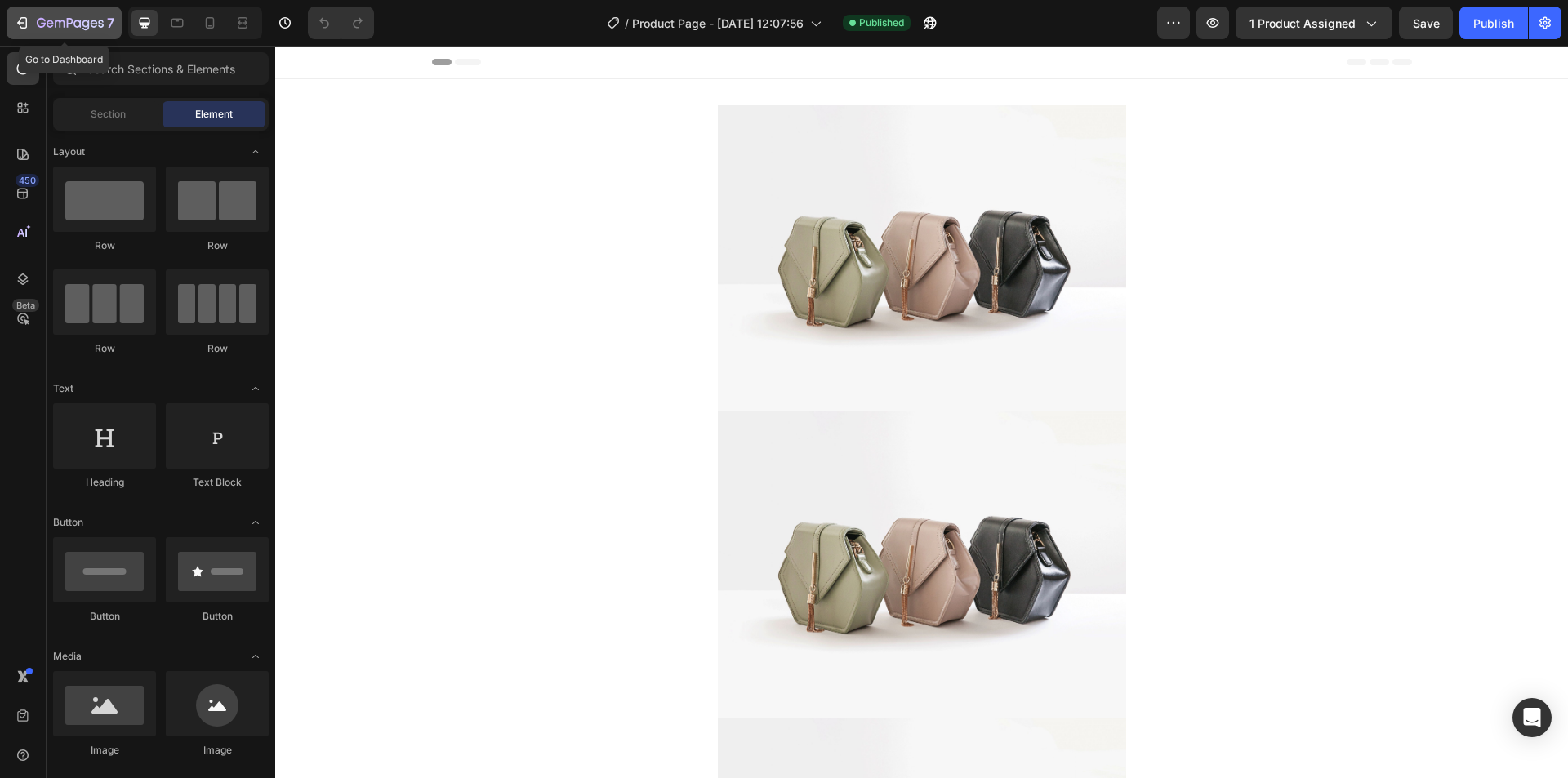
click at [16, 21] on icon "button" at bounding box center [22, 23] width 16 height 16
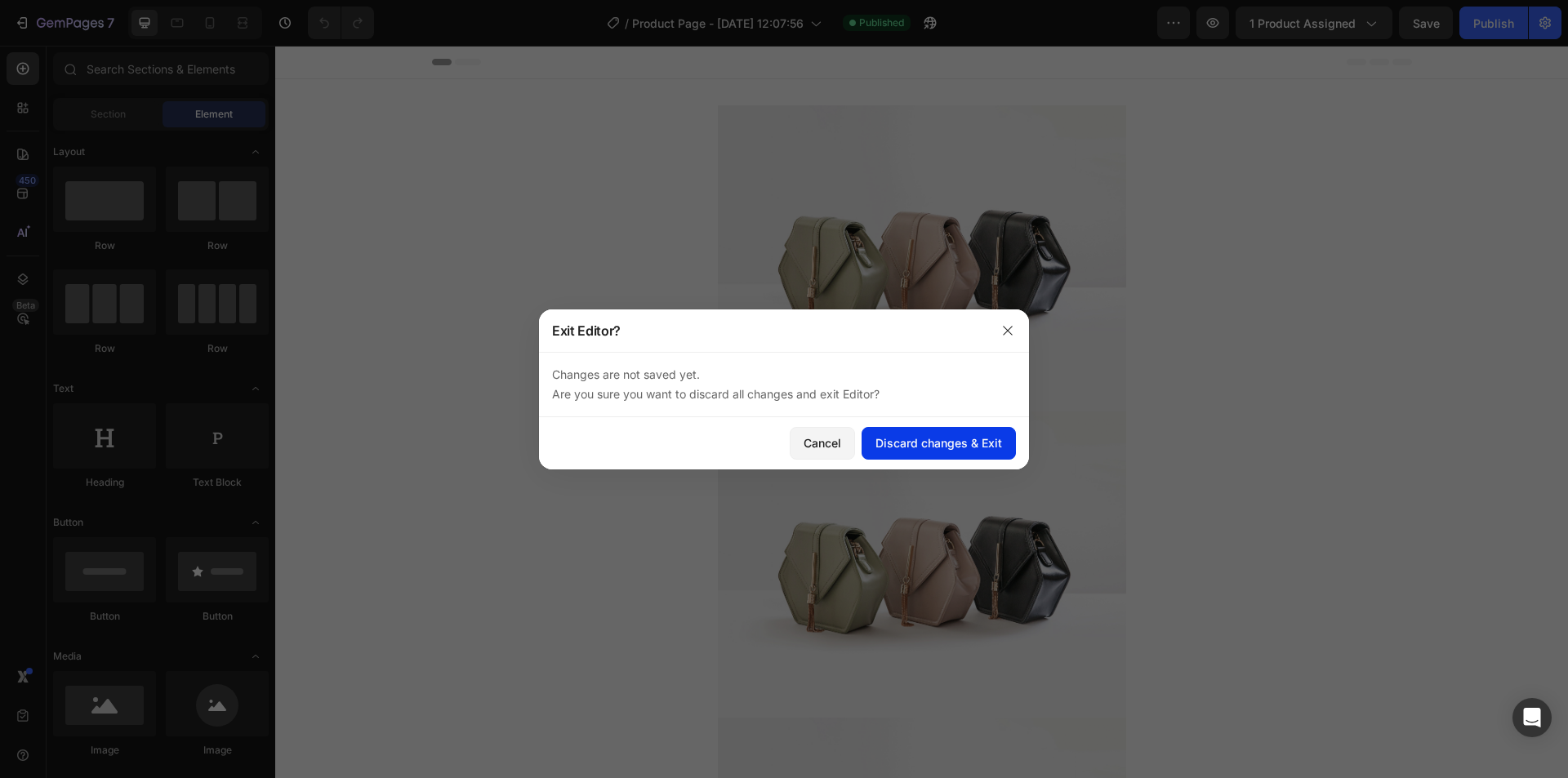
click at [917, 433] on button "Discard changes & Exit" at bounding box center [939, 443] width 155 height 33
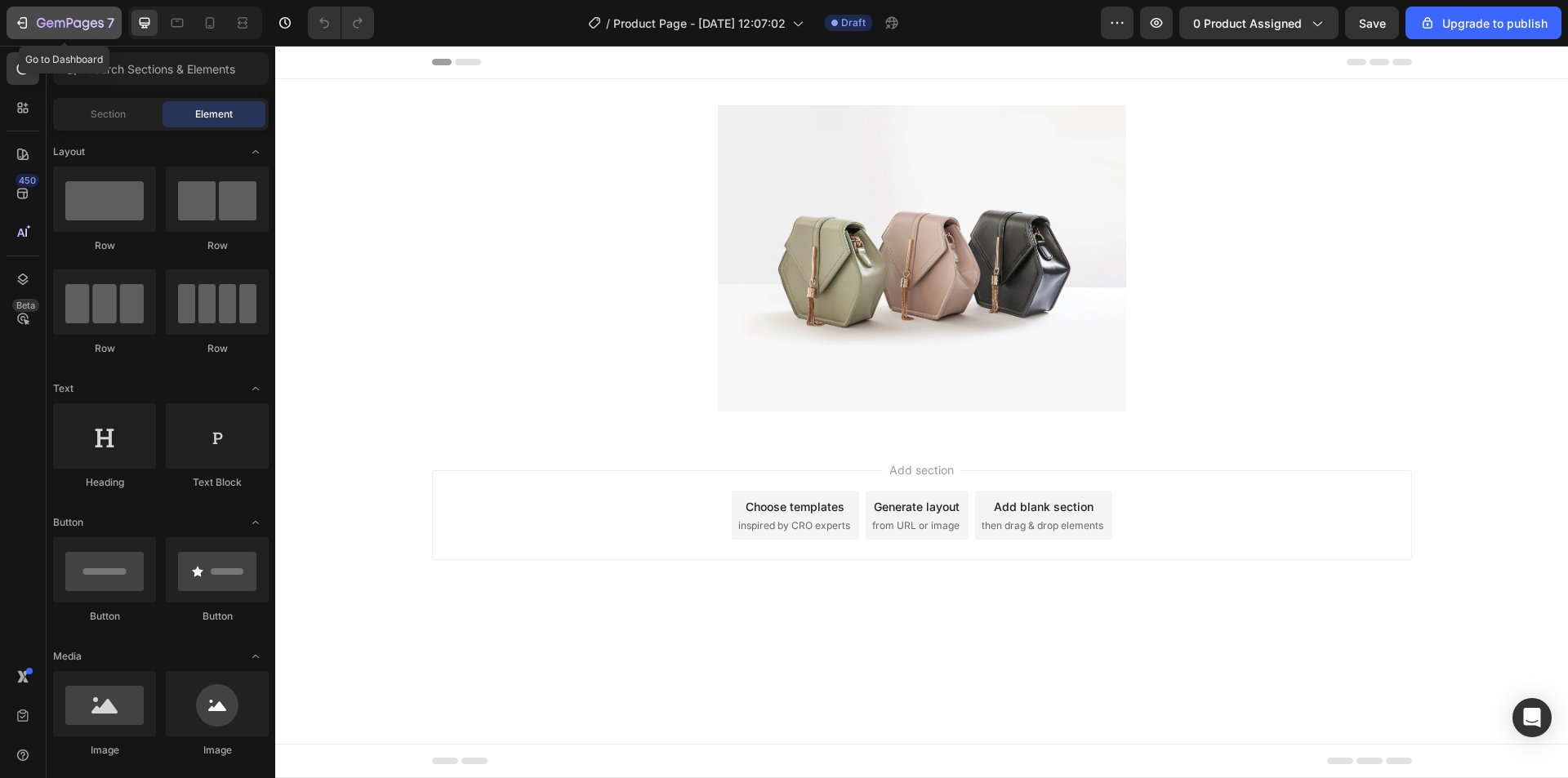
click at [90, 33] on button "7" at bounding box center [64, 23] width 115 height 33
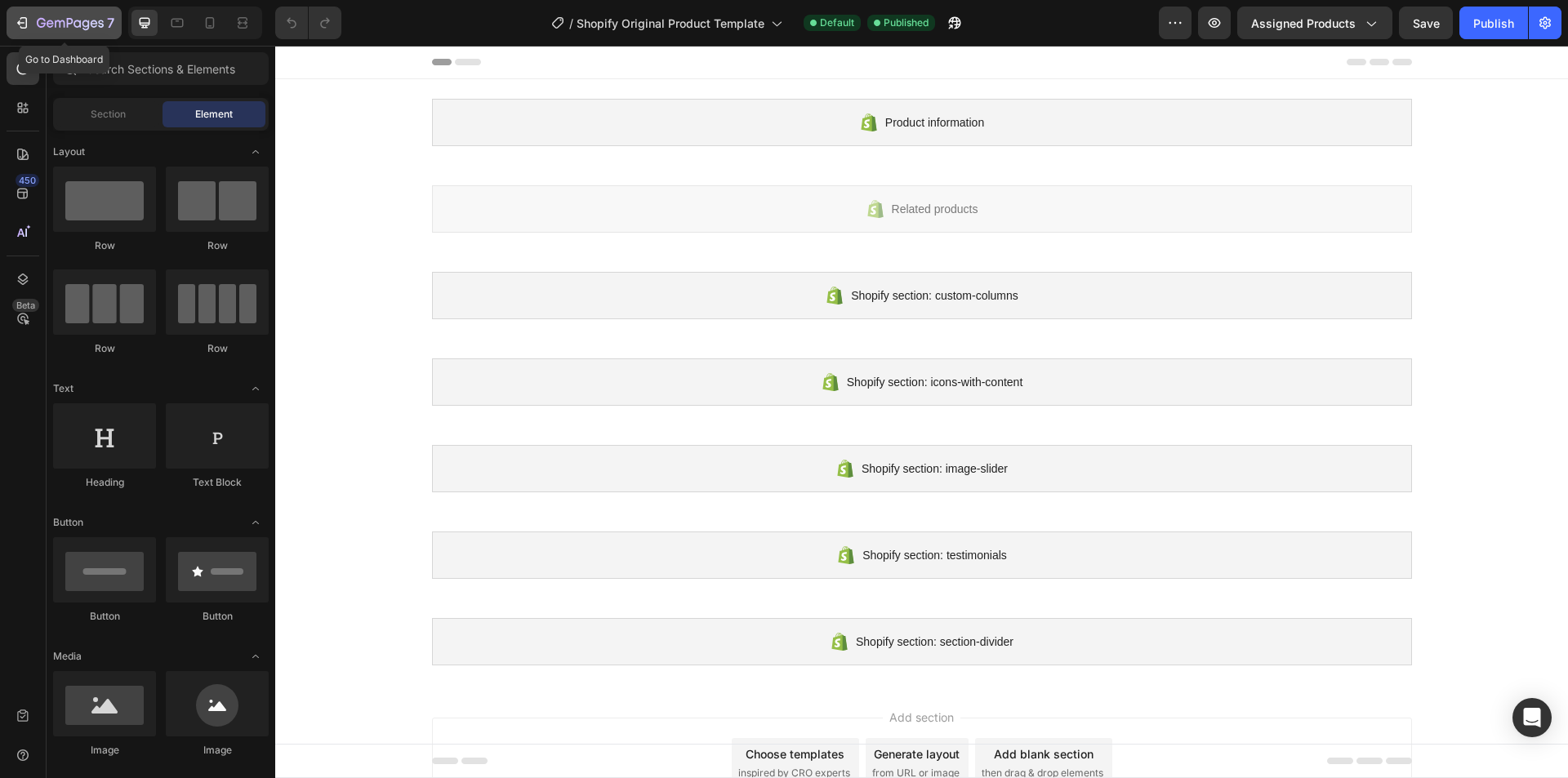
click at [62, 20] on icon "button" at bounding box center [70, 24] width 67 height 14
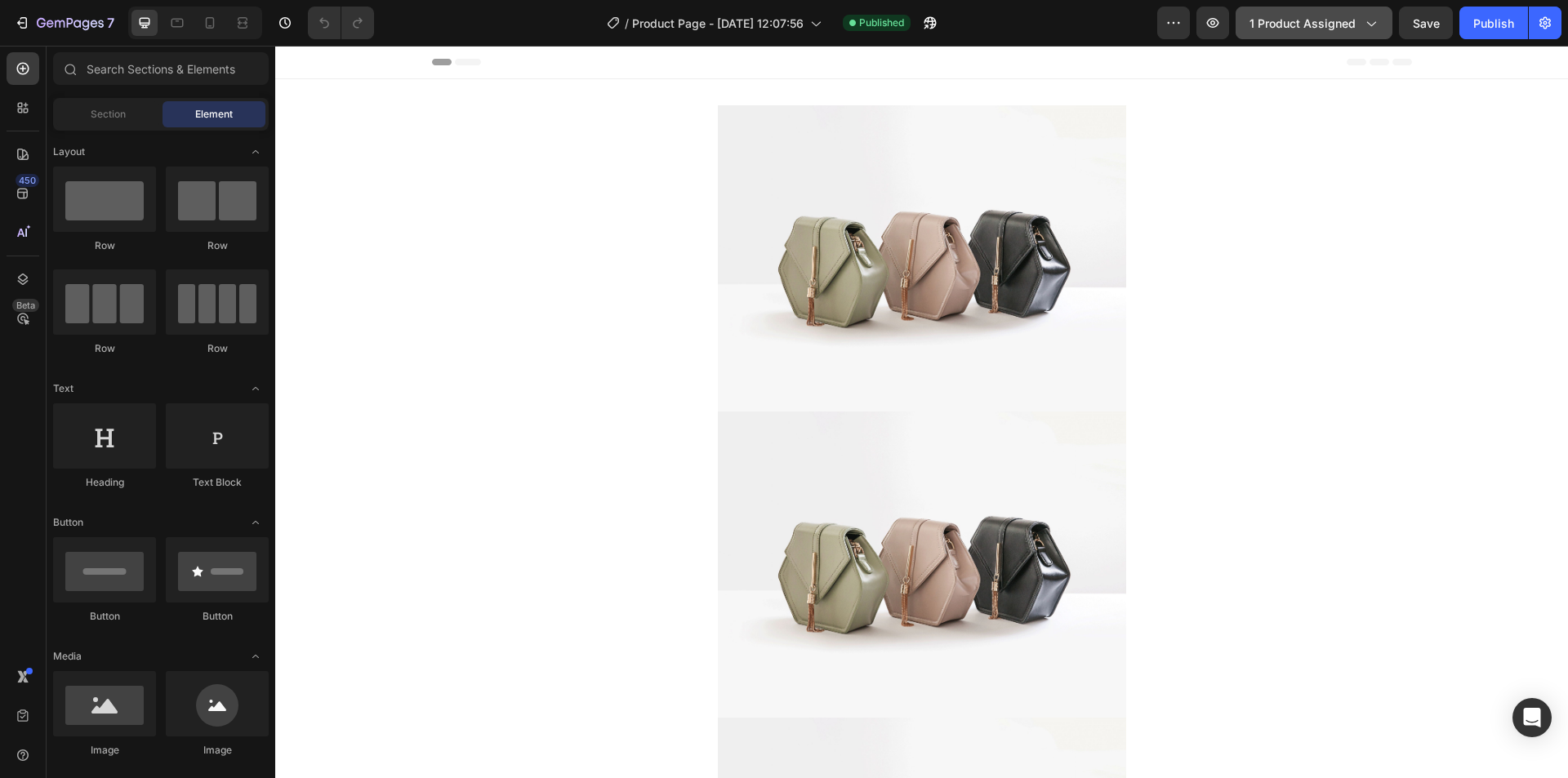
click at [1352, 26] on span "1 product assigned" at bounding box center [1302, 23] width 106 height 17
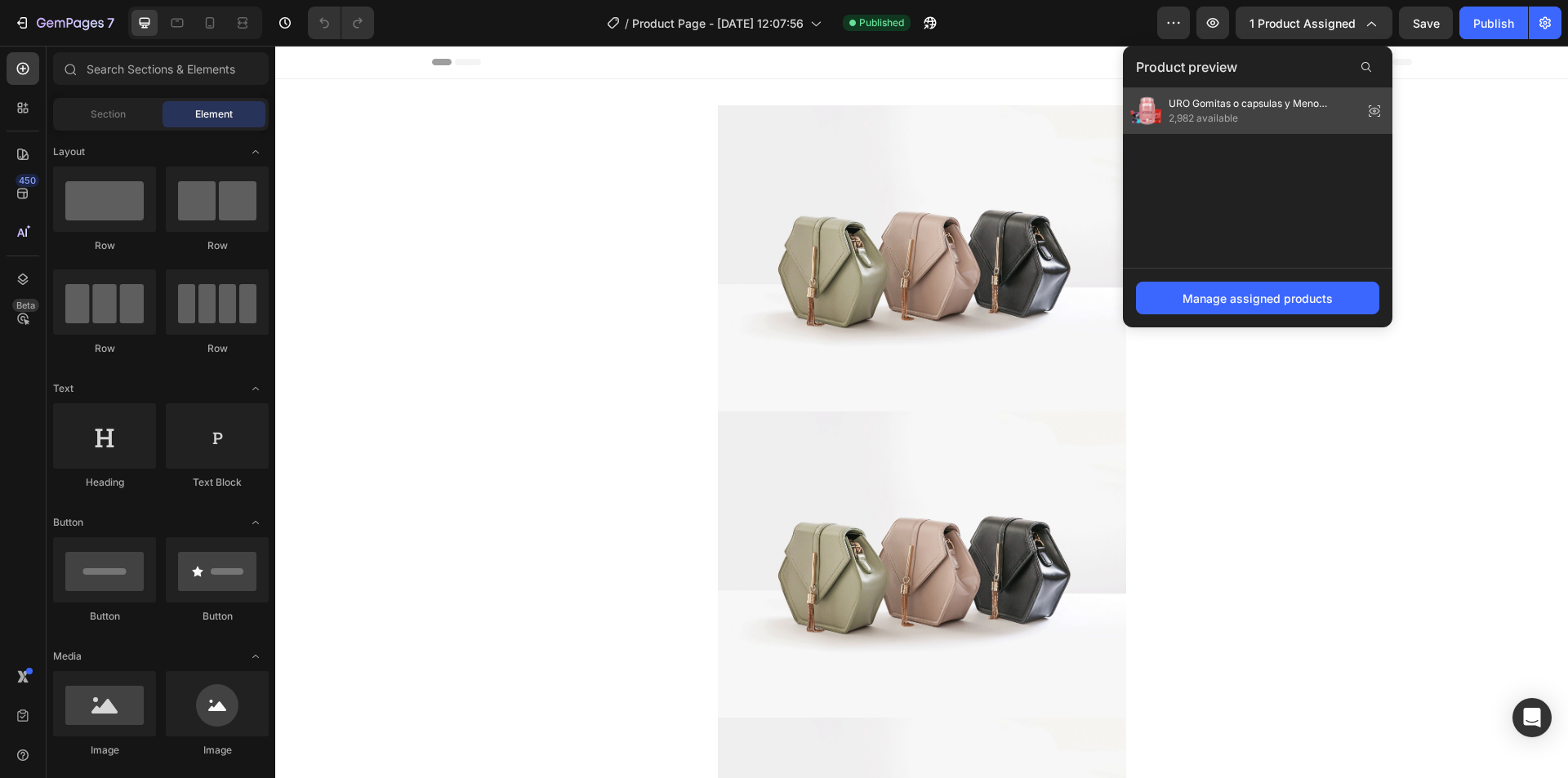
click at [1267, 121] on span "2,982 available" at bounding box center [1262, 118] width 187 height 15
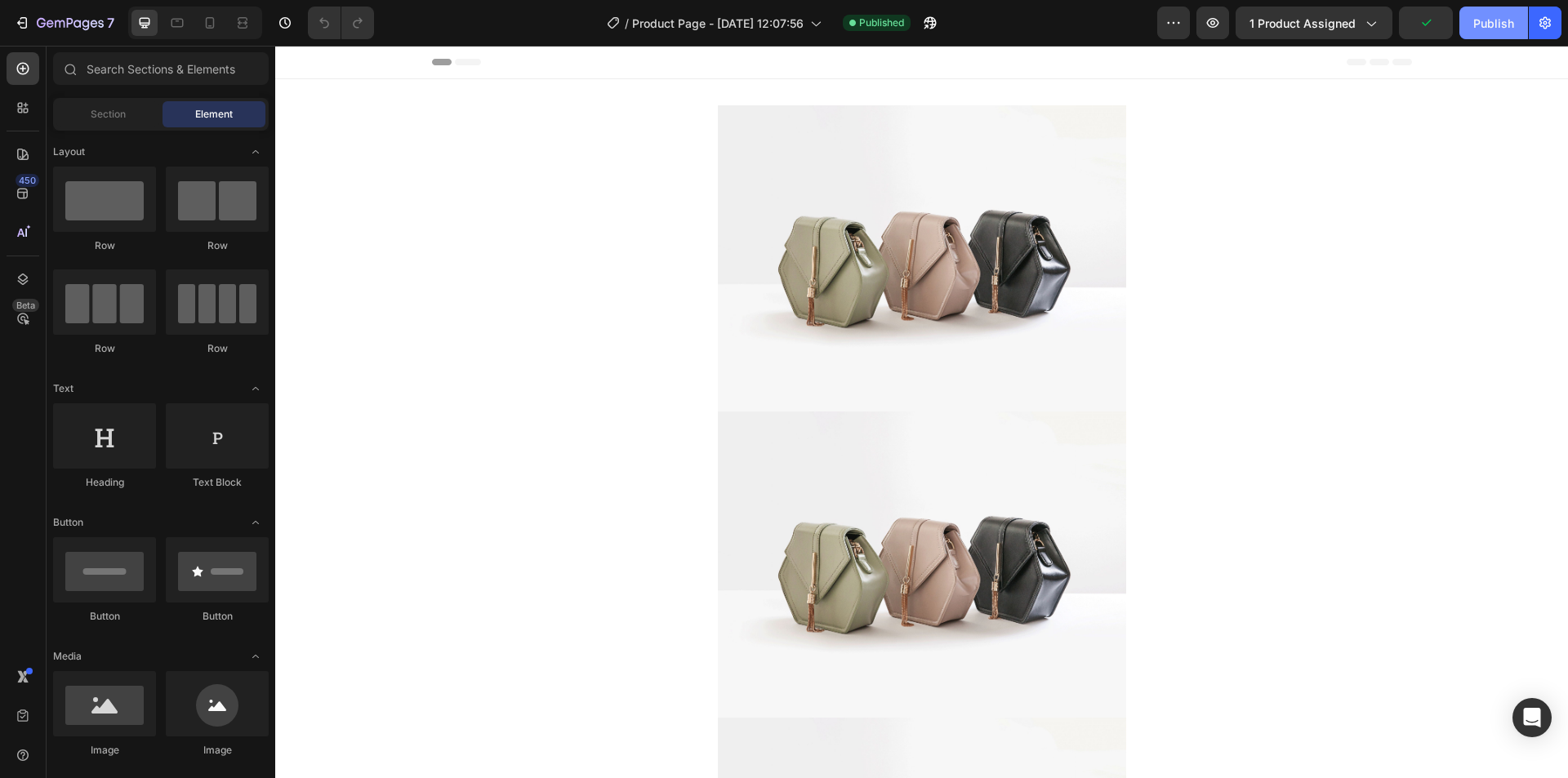
click at [1484, 30] on div "Publish" at bounding box center [1493, 23] width 41 height 17
click at [1353, 29] on span "1 product assigned" at bounding box center [1302, 23] width 106 height 17
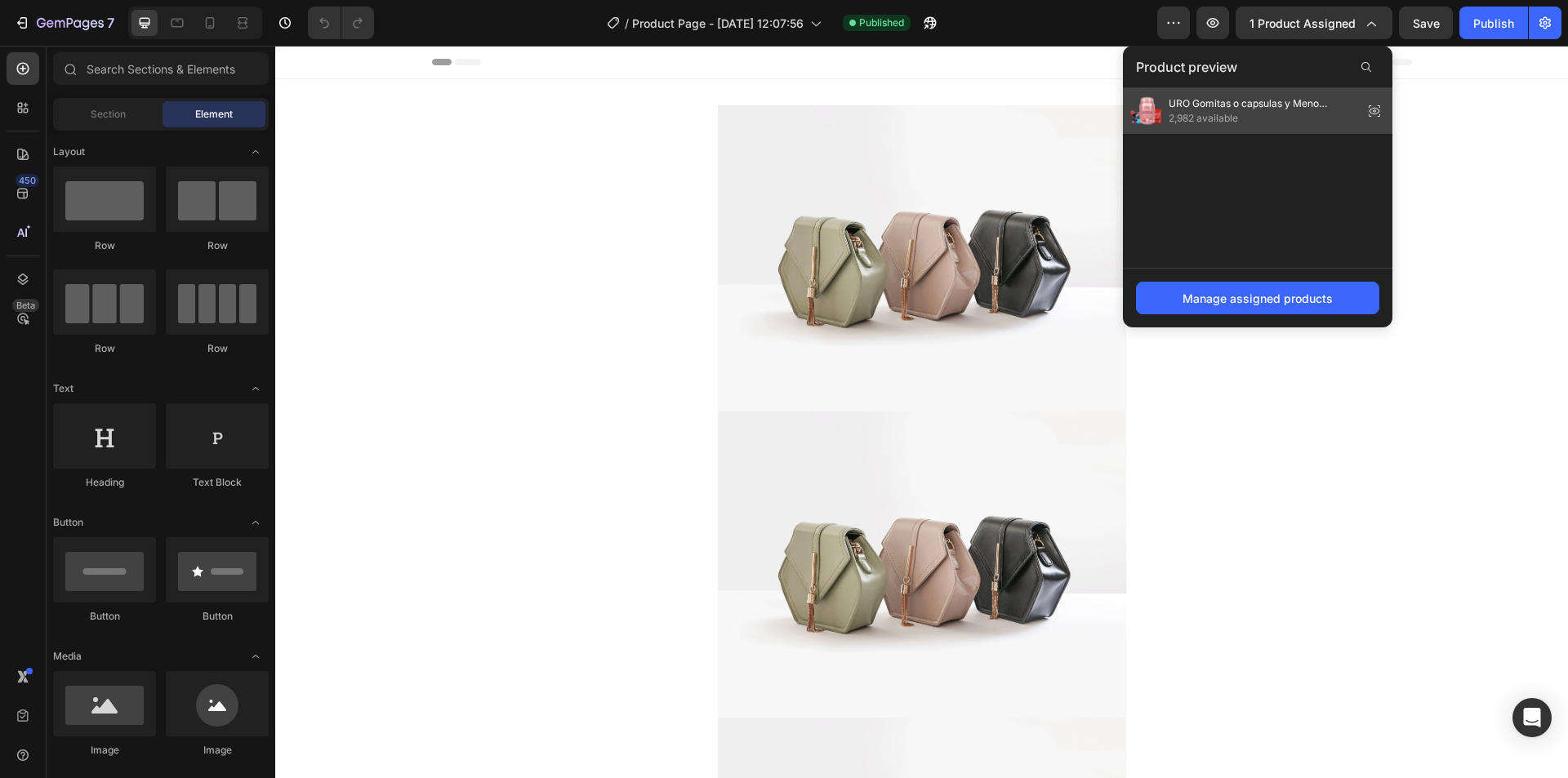
click at [1375, 112] on icon at bounding box center [1374, 111] width 3 height 3
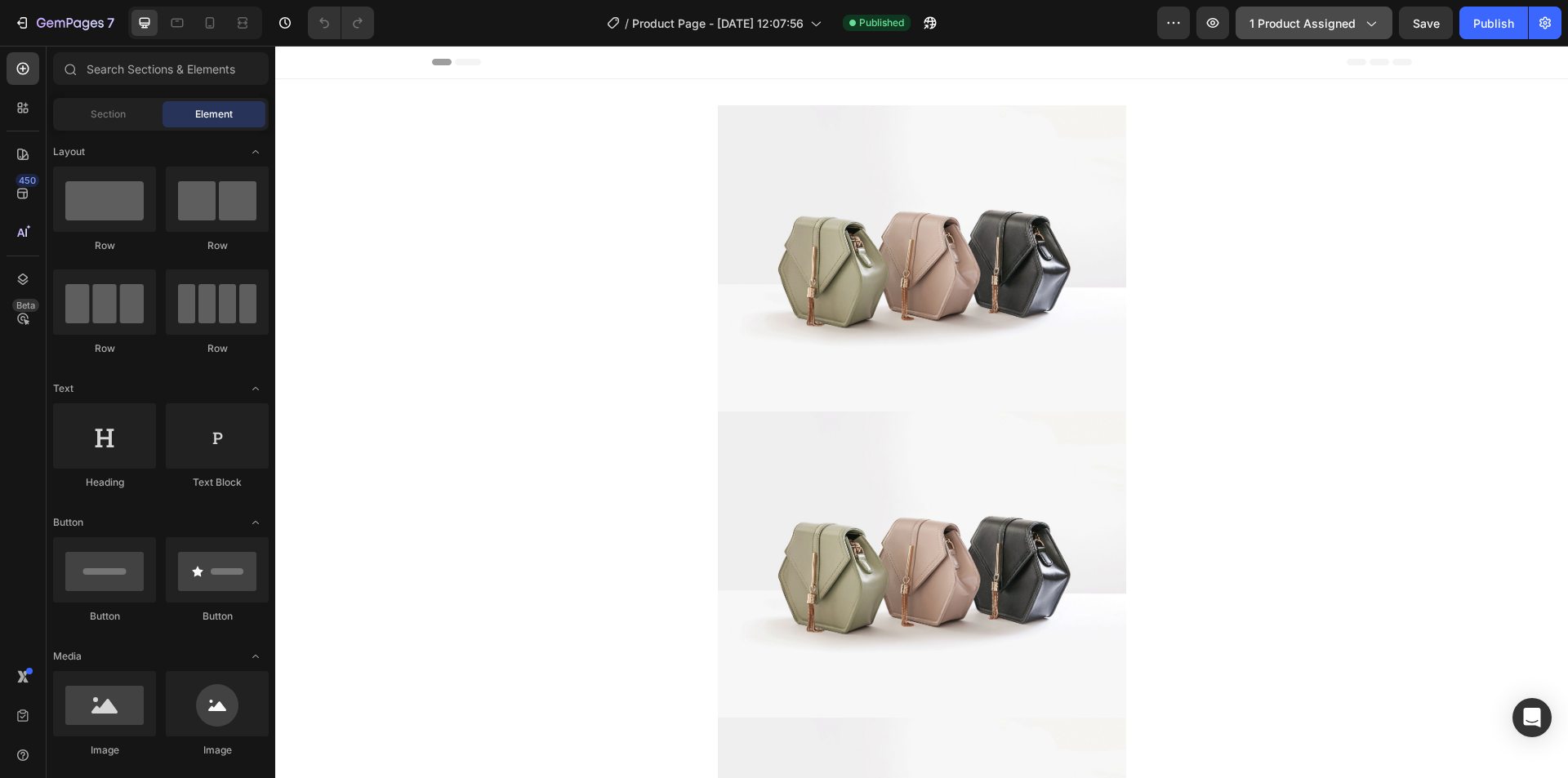
click at [1381, 19] on button "1 product assigned" at bounding box center [1313, 23] width 157 height 33
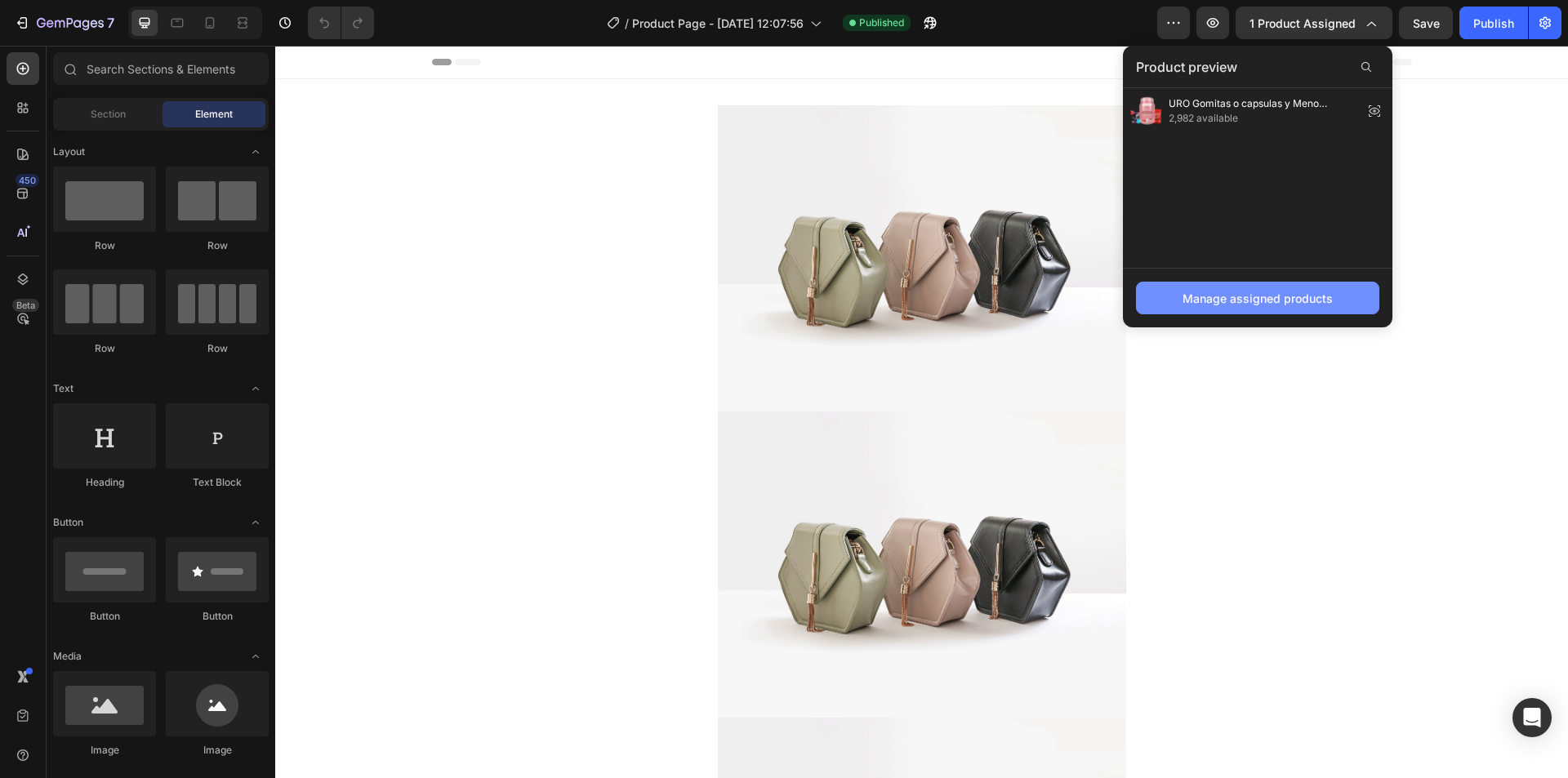
click at [1330, 297] on div "Manage assigned products" at bounding box center [1257, 299] width 150 height 17
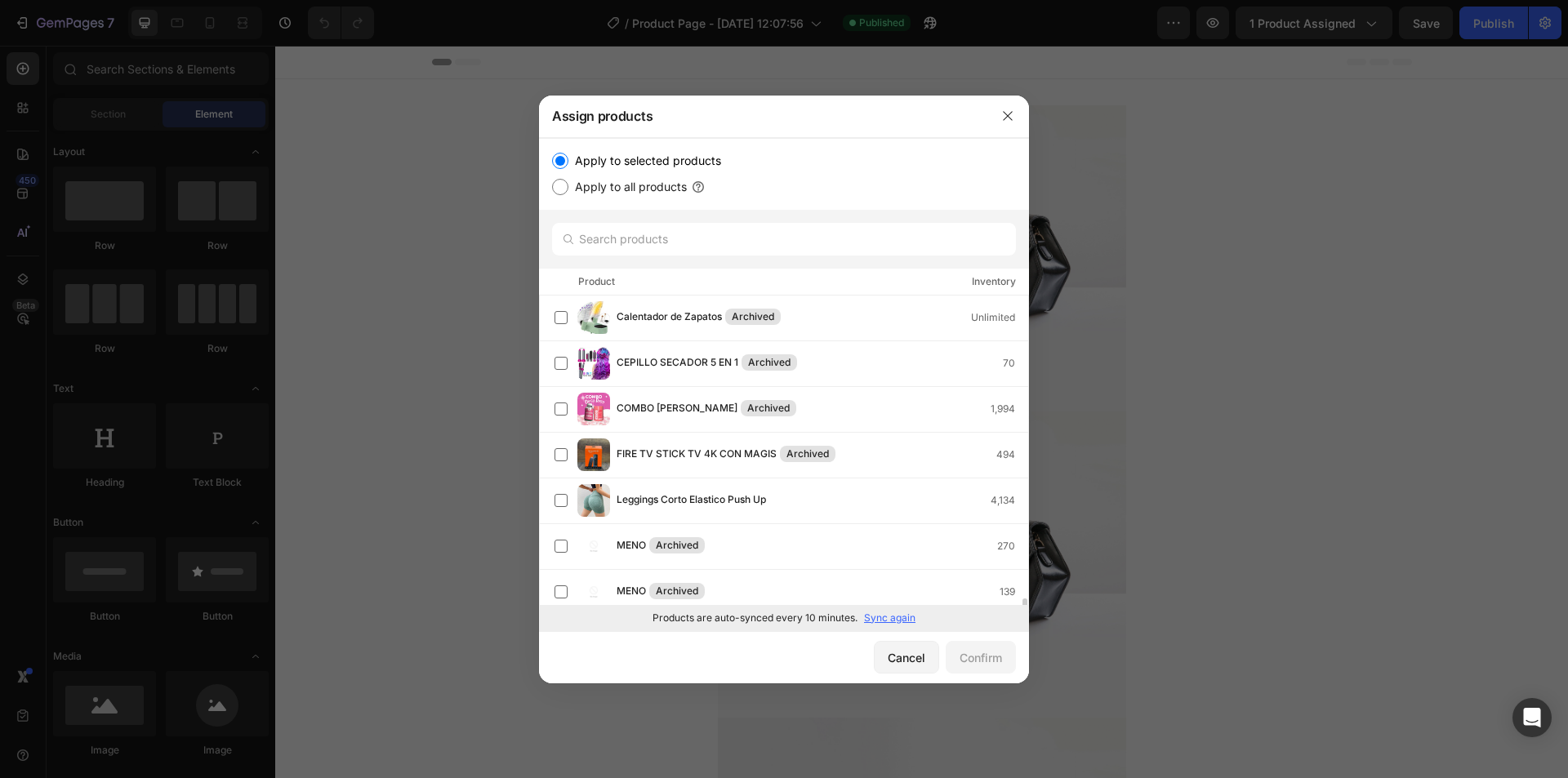
scroll to position [193, 0]
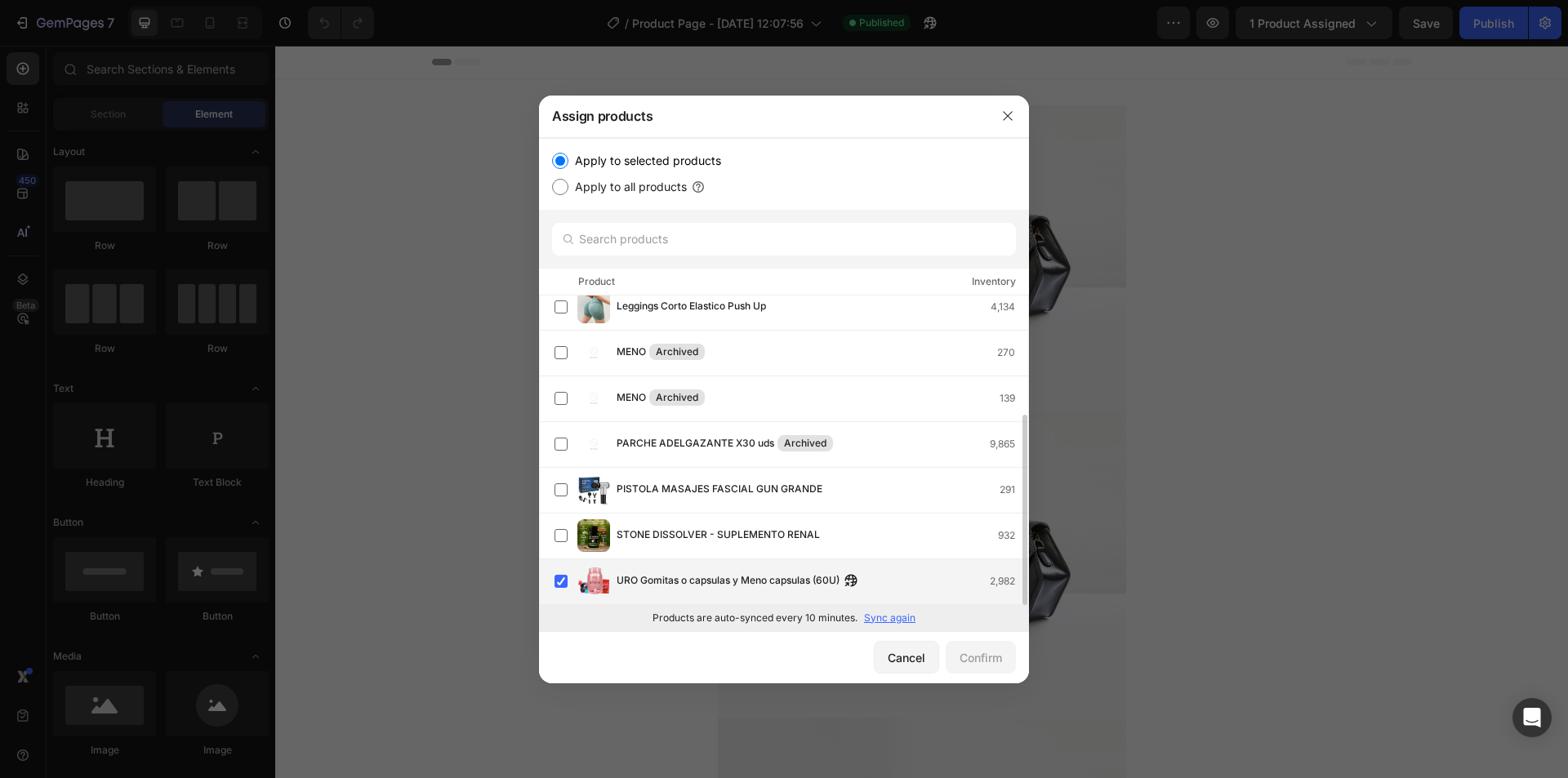
click at [611, 567] on div "URO Gomitas o capsulas y Meno capsulas (60U) 2,982" at bounding box center [791, 581] width 474 height 33
click at [974, 641] on button "Confirm" at bounding box center [980, 657] width 70 height 33
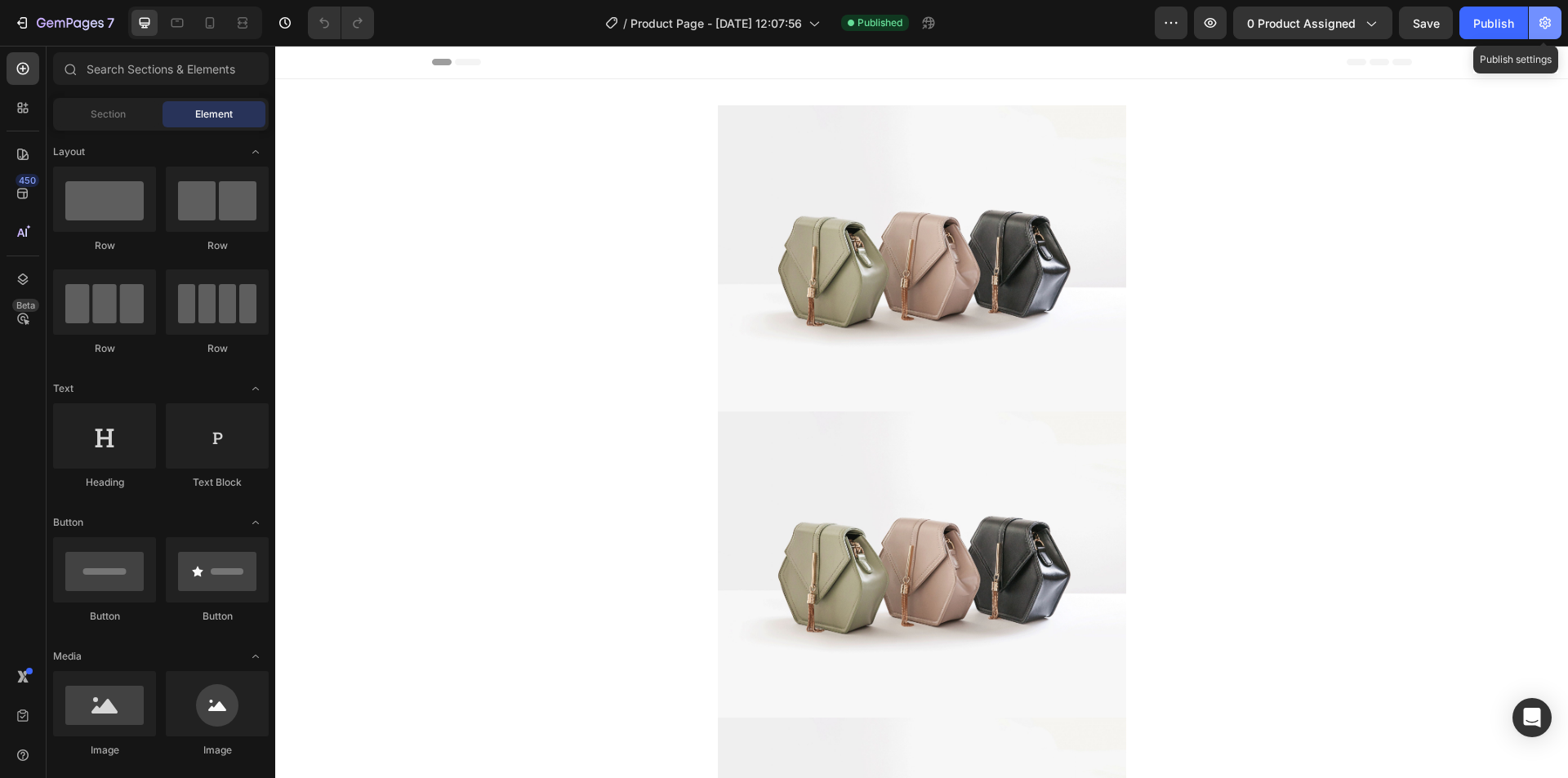
click at [1536, 36] on button "button" at bounding box center [1545, 23] width 33 height 33
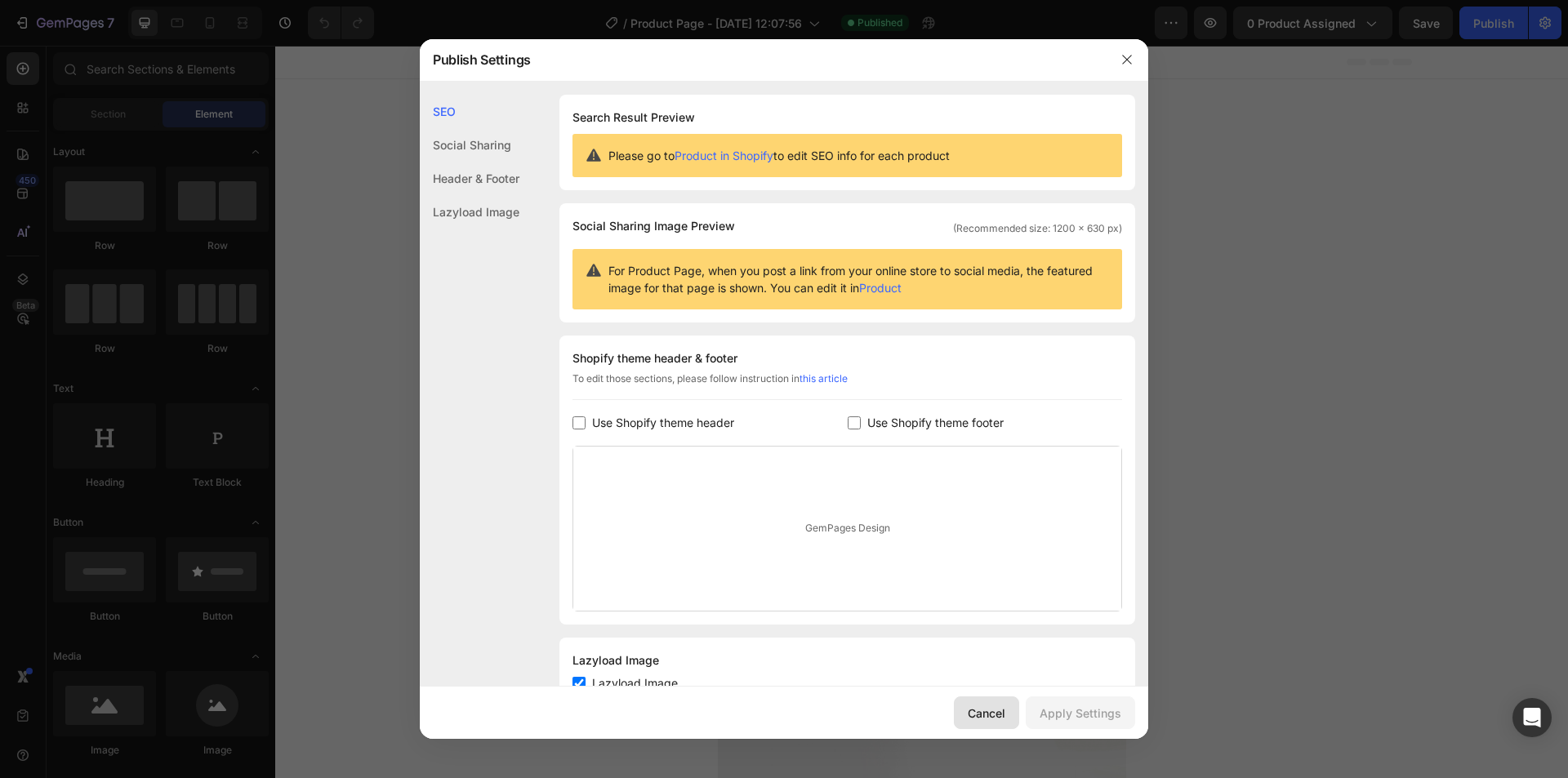
drag, startPoint x: 987, startPoint y: 711, endPoint x: 712, endPoint y: 664, distance: 279.0
click at [987, 711] on div "Cancel" at bounding box center [987, 713] width 38 height 17
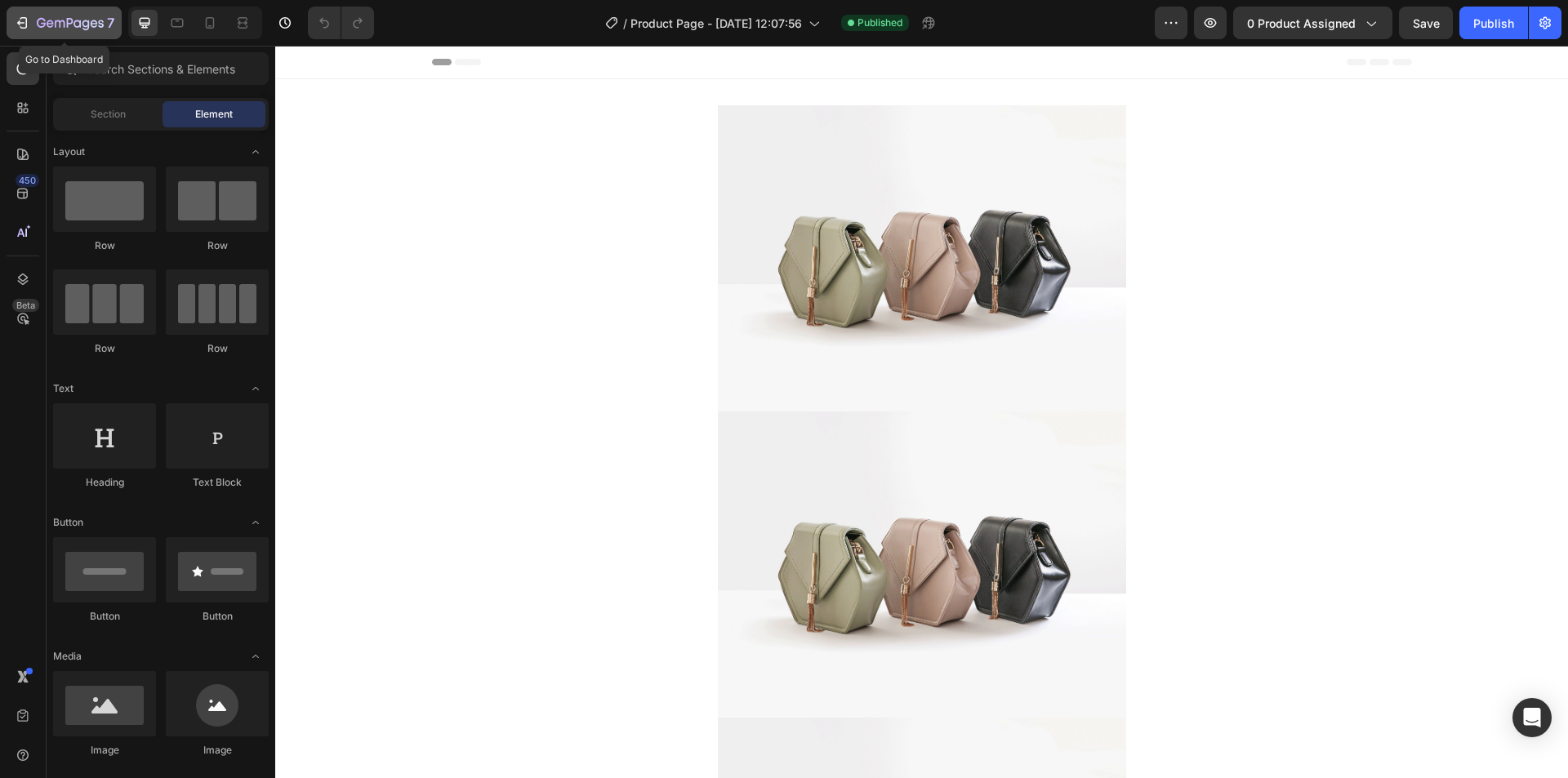
click at [17, 30] on icon "button" at bounding box center [22, 23] width 16 height 16
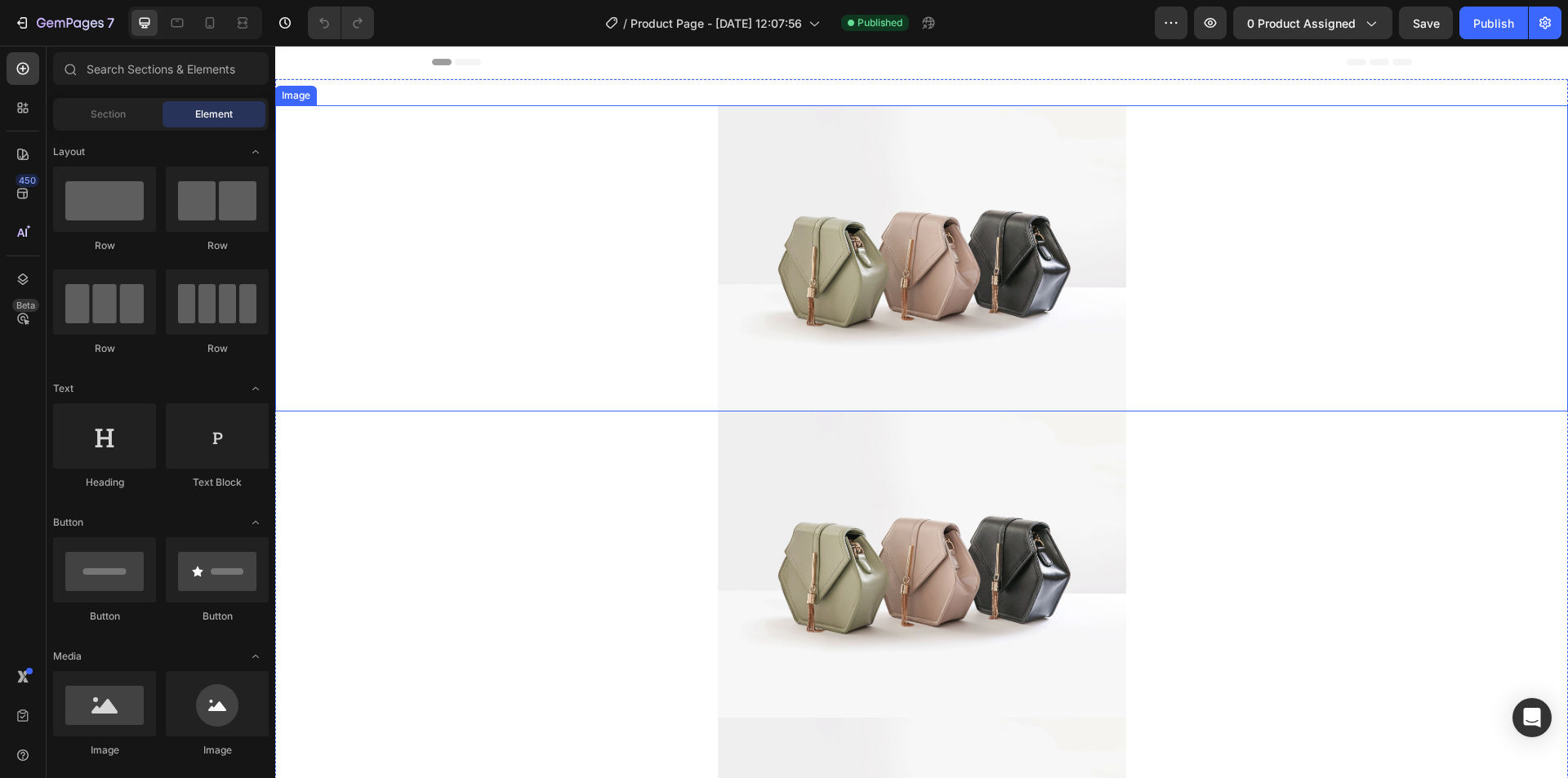
click at [856, 395] on img at bounding box center [922, 258] width 408 height 306
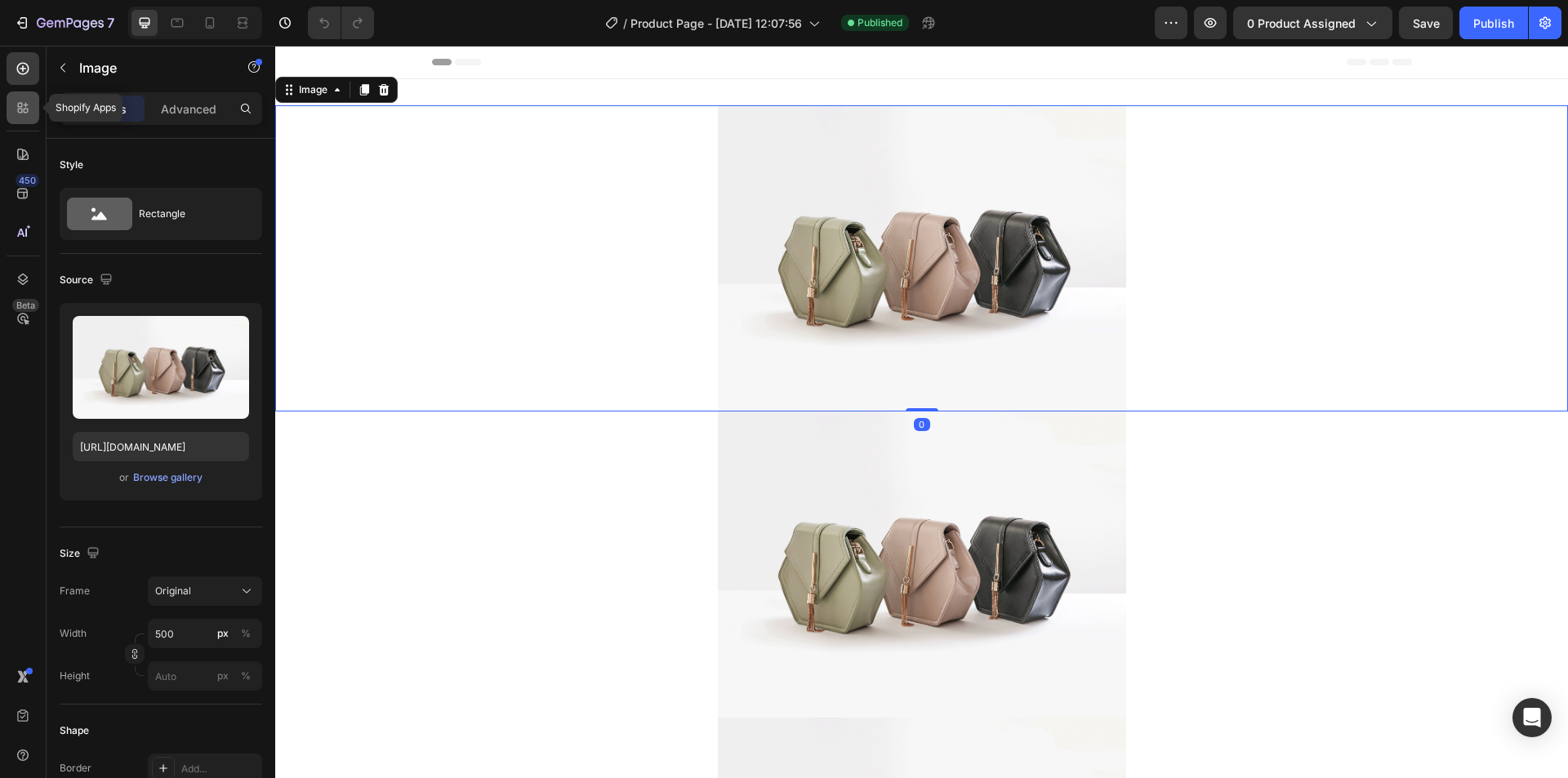
click at [23, 106] on icon at bounding box center [23, 108] width 16 height 16
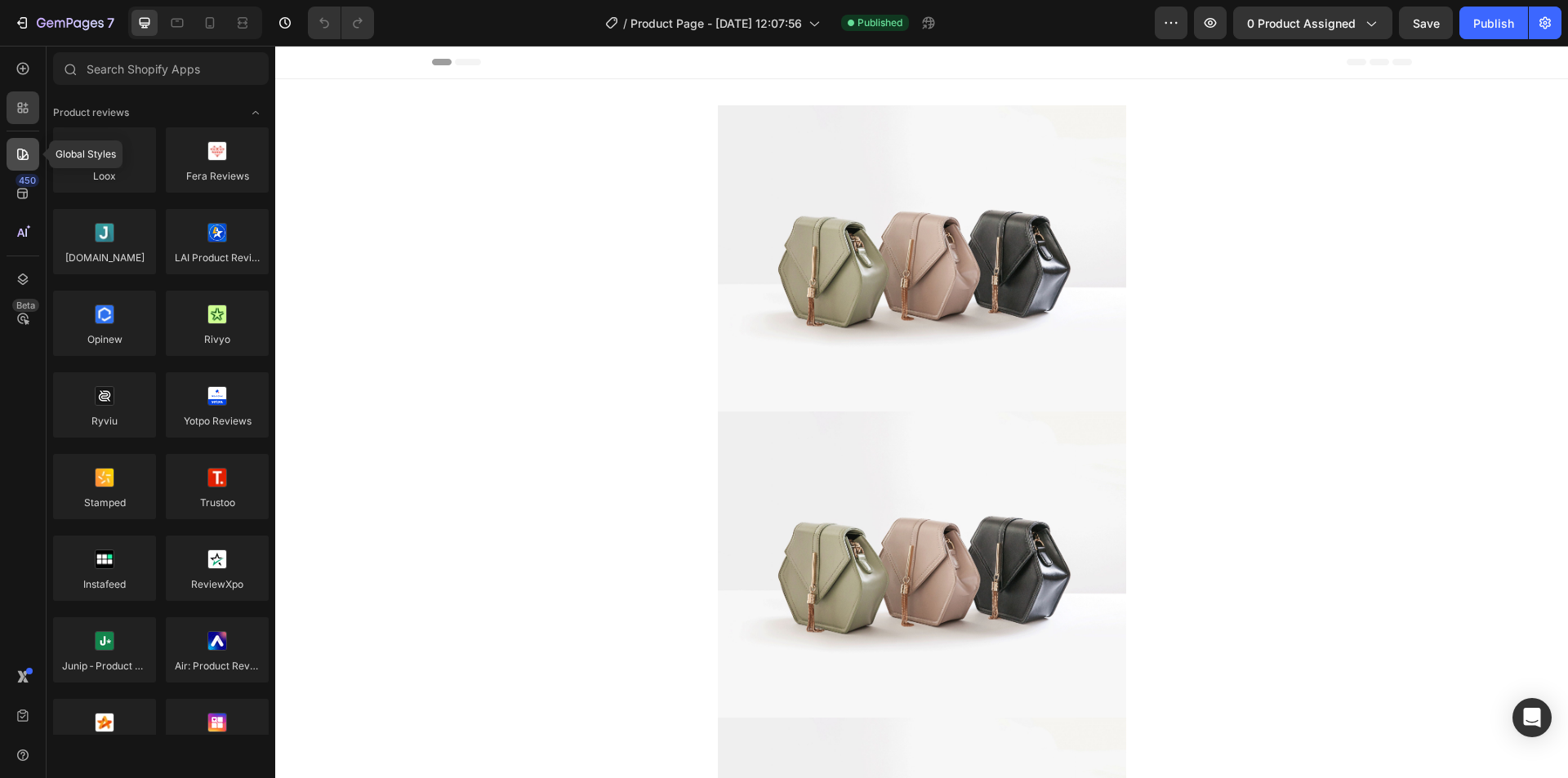
click at [32, 159] on div at bounding box center [23, 155] width 33 height 33
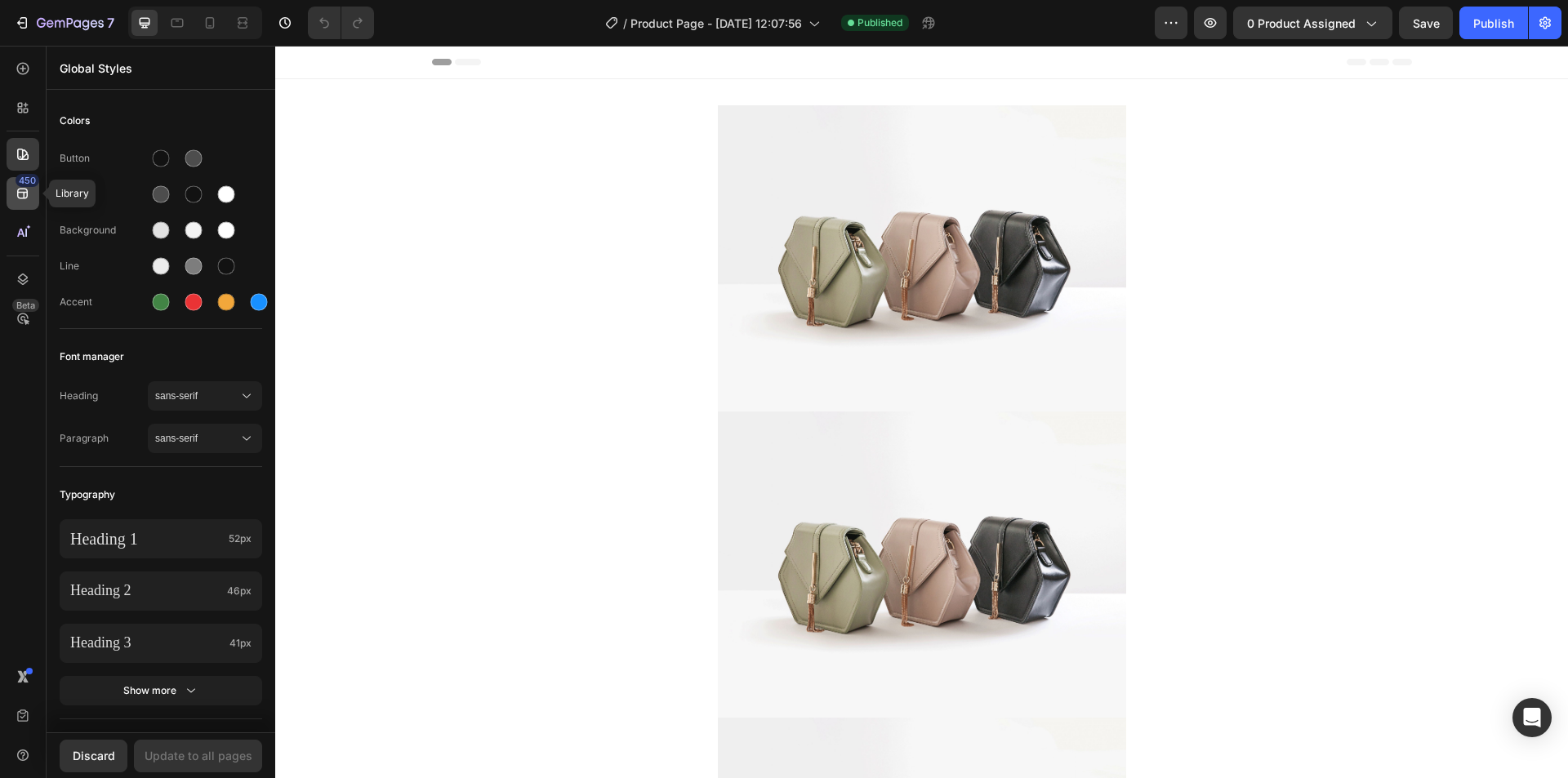
click at [28, 183] on div "450" at bounding box center [27, 181] width 24 height 13
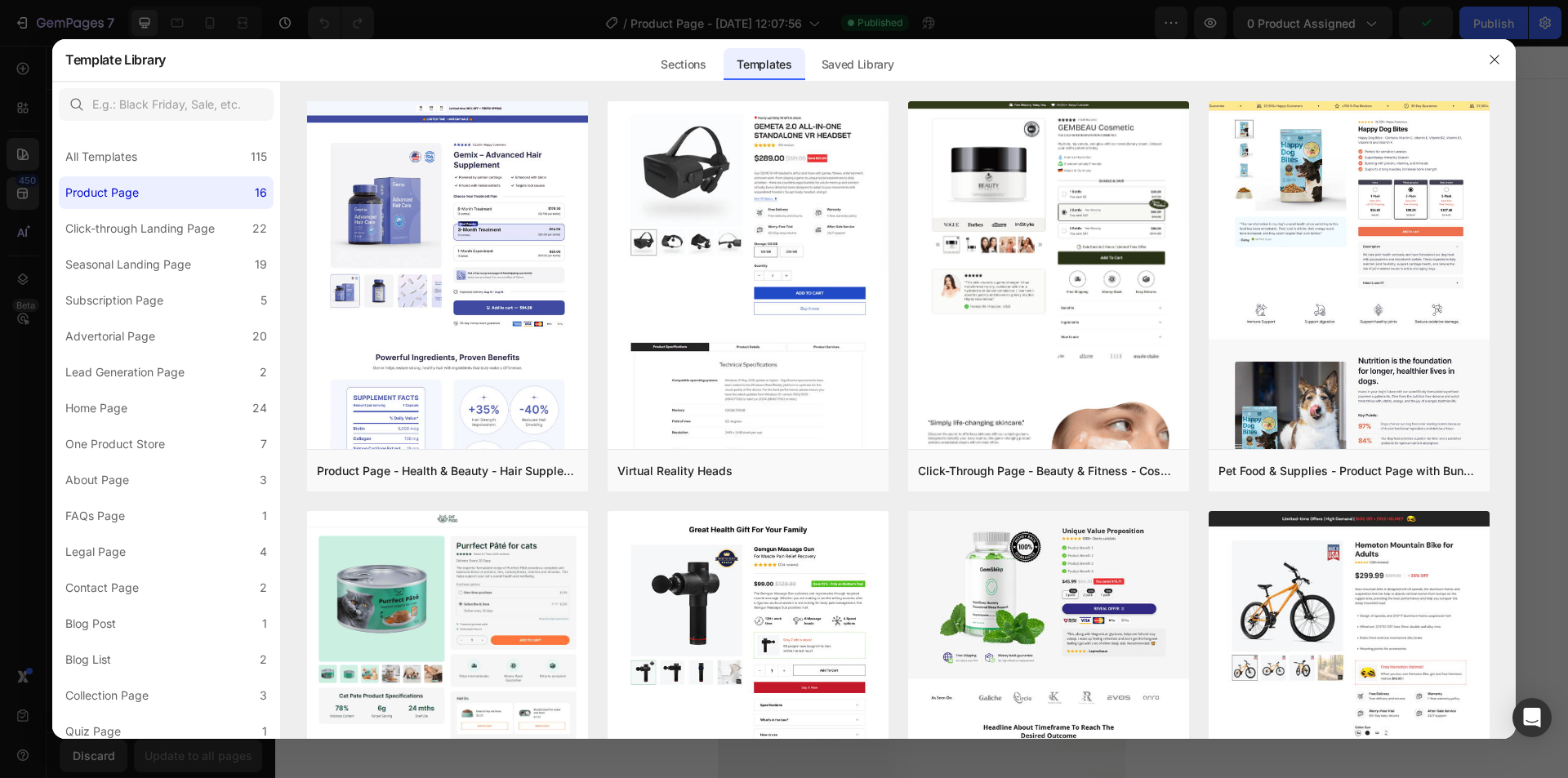
click at [25, 250] on div at bounding box center [784, 389] width 1568 height 778
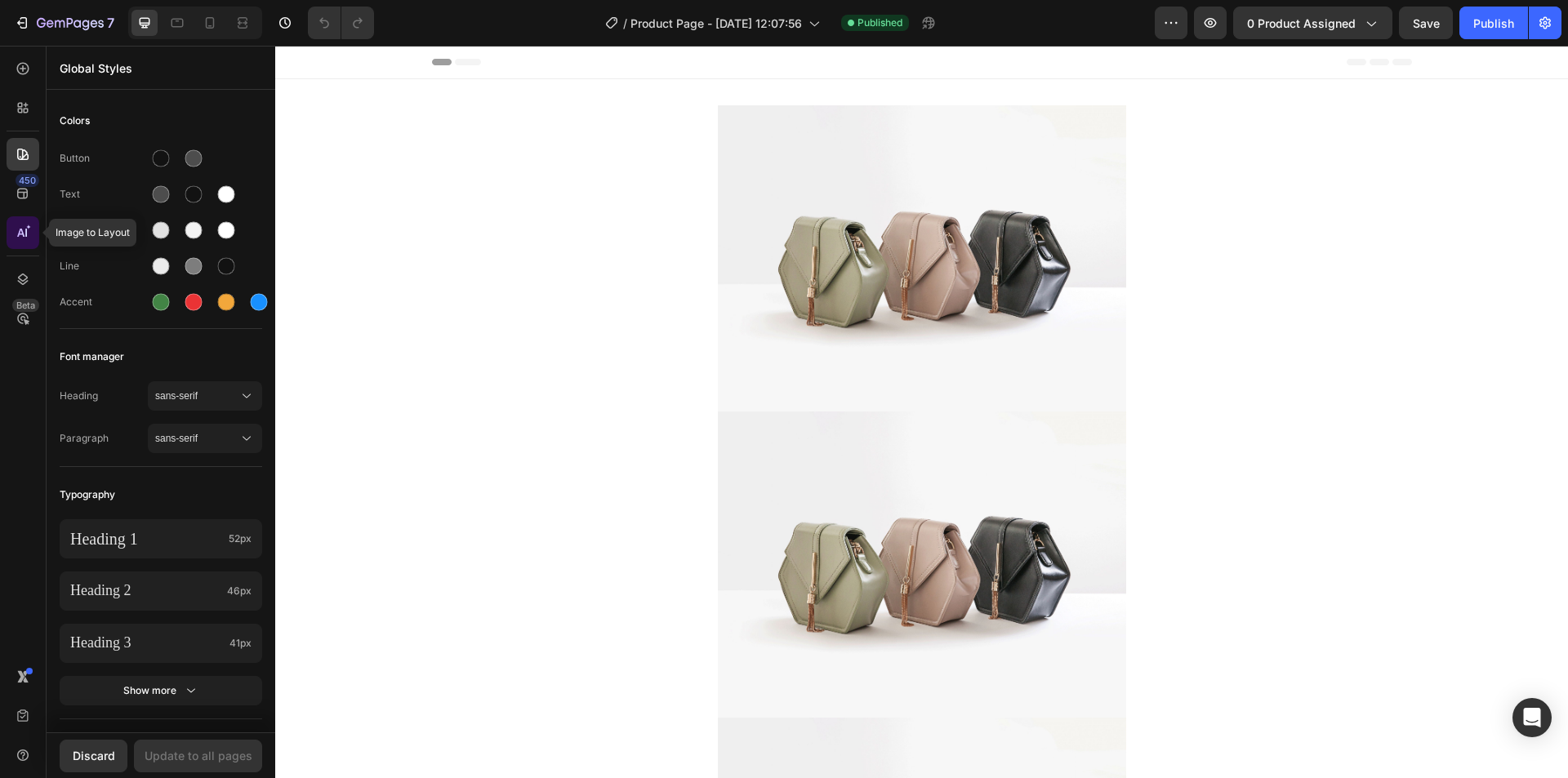
click at [12, 234] on div at bounding box center [23, 233] width 33 height 33
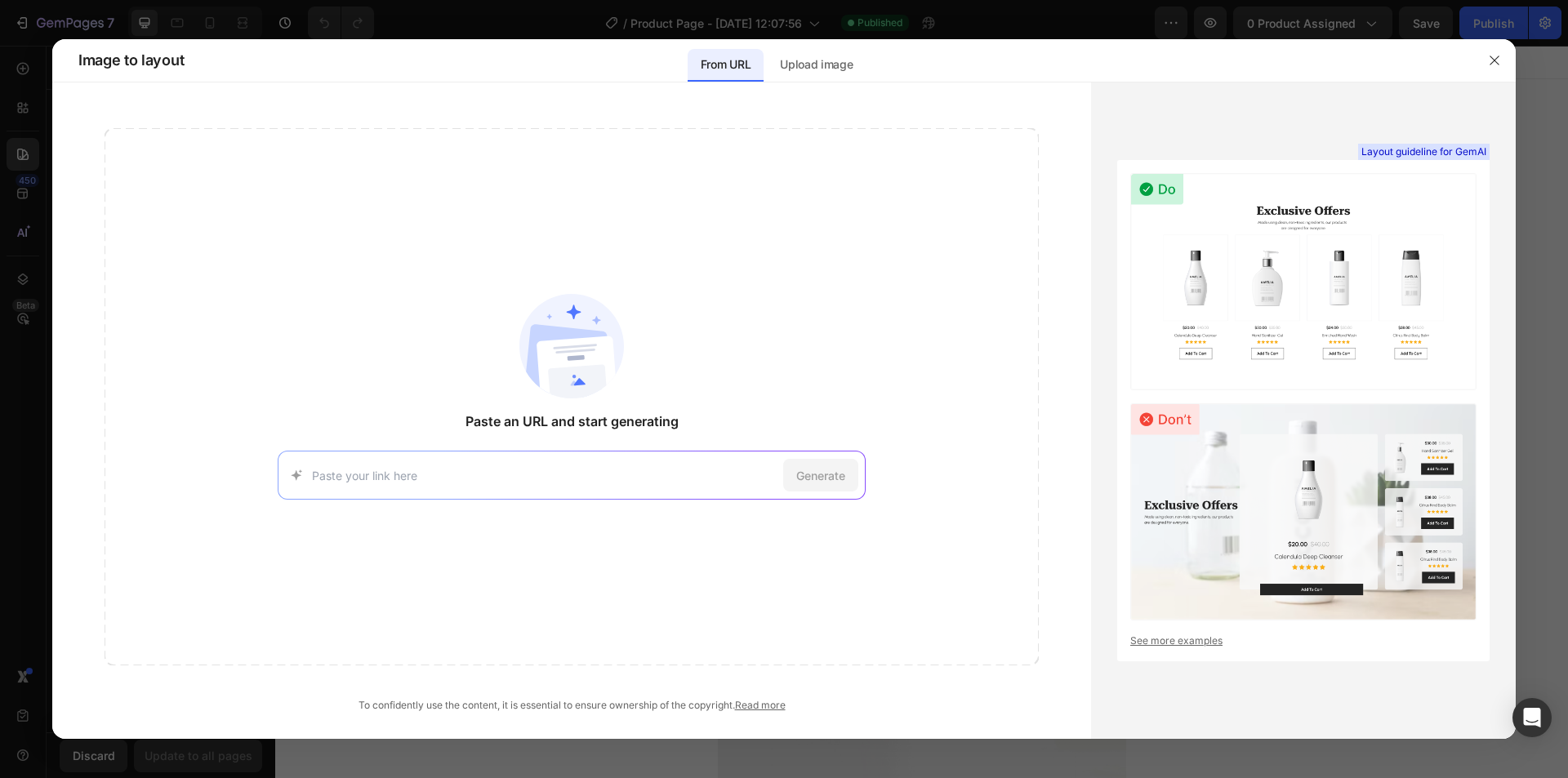
click at [23, 249] on div at bounding box center [784, 389] width 1568 height 778
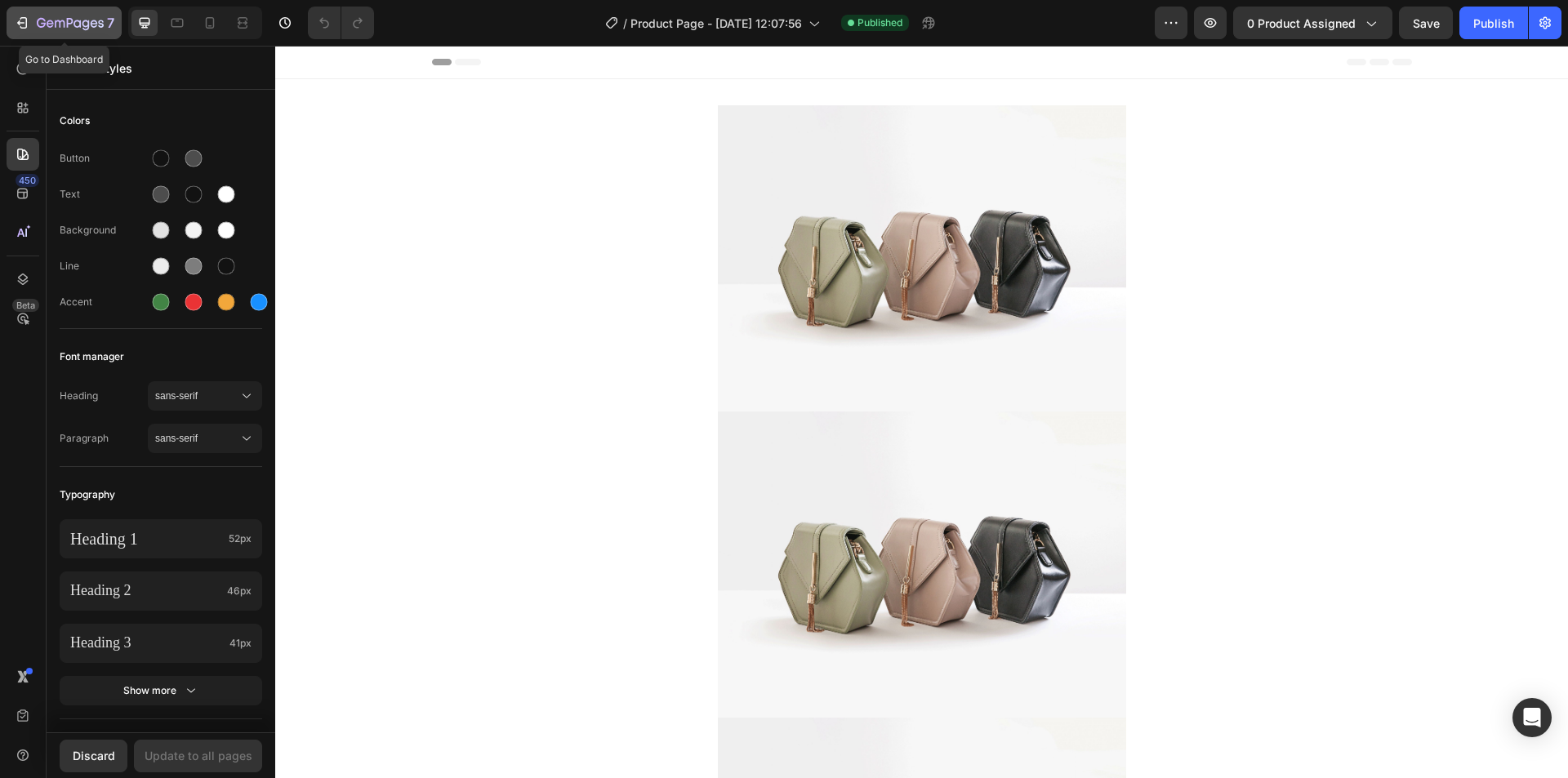
click at [74, 32] on div "7" at bounding box center [76, 23] width 77 height 20
